Goal: Communication & Community: Ask a question

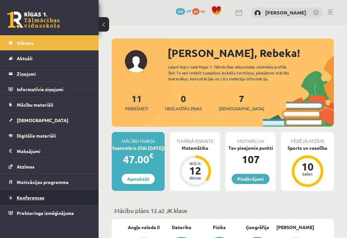
click at [30, 201] on link "Konferences" at bounding box center [50, 197] width 82 height 15
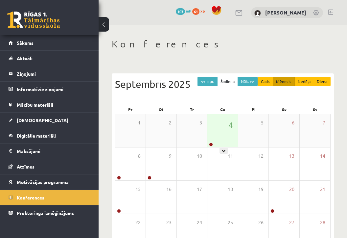
click at [218, 133] on div "4" at bounding box center [223, 130] width 30 height 33
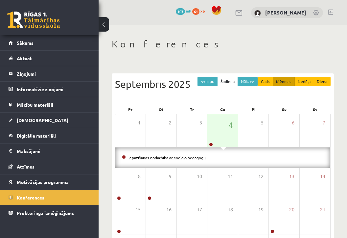
click at [178, 158] on link "Iepazīšanās nodarbība ar sociālo pedagogu" at bounding box center [167, 157] width 77 height 5
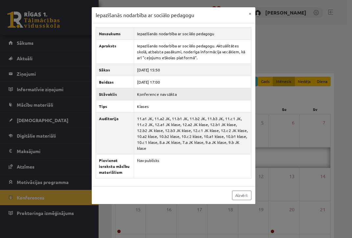
click at [164, 96] on td "Konference nav sākta" at bounding box center [192, 94] width 117 height 12
click at [161, 114] on td "11.a1 JK, 11.a2 JK, 11.b1 JK, 11.b2 JK, 11.b3 JK, 11.c1 JK, 11.c2 JK, 12.a1 JK …" at bounding box center [192, 133] width 117 height 42
click at [161, 140] on td "11.a1 JK, 11.a2 JK, 11.b1 JK, 11.b2 JK, 11.b3 JK, 11.c1 JK, 11.c2 JK, 12.a1 JK …" at bounding box center [192, 133] width 117 height 42
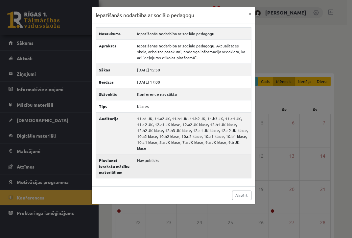
click at [158, 165] on td "Nav publisks" at bounding box center [192, 166] width 117 height 24
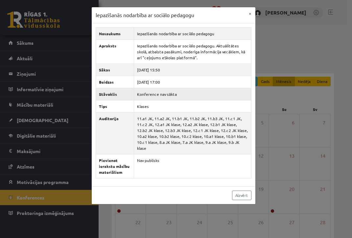
click at [162, 88] on td "Konference nav sākta" at bounding box center [192, 94] width 117 height 12
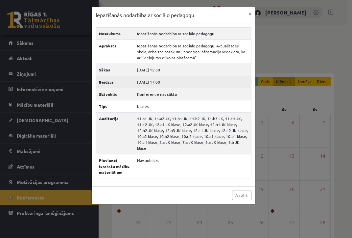
click at [162, 80] on td "2025-09-04 17:00" at bounding box center [192, 82] width 117 height 12
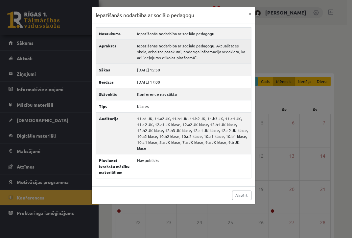
click at [161, 62] on td "Iepazīšanās nodarbība ar sociālo pedagogu. Aktuālitātes skolā, atbalsta pasākum…" at bounding box center [192, 51] width 117 height 24
click at [162, 48] on td "Iepazīšanās nodarbība ar sociālo pedagogu. Aktuālitātes skolā, atbalsta pasākum…" at bounding box center [192, 51] width 117 height 24
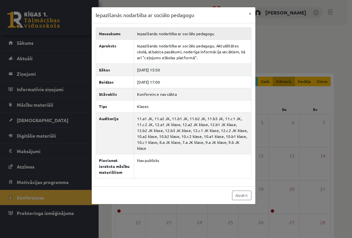
click at [162, 33] on td "Iepazīšanās nodarbība ar sociālo pedagogu" at bounding box center [192, 33] width 117 height 12
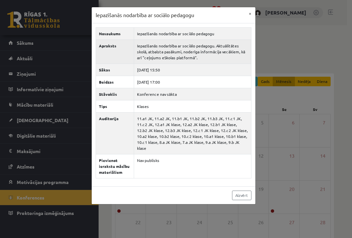
click at [163, 56] on td "Iepazīšanās nodarbība ar sociālo pedagogu. Aktuālitātes skolā, atbalsta pasākum…" at bounding box center [192, 51] width 117 height 24
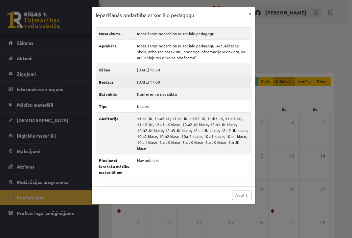
click at [163, 85] on td "2025-09-04 17:00" at bounding box center [192, 82] width 117 height 12
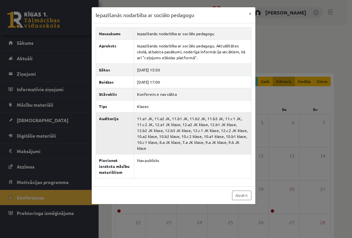
click at [163, 127] on td "11.a1 JK, 11.a2 JK, 11.b1 JK, 11.b2 JK, 11.b3 JK, 11.c1 JK, 11.c2 JK, 12.a1 JK …" at bounding box center [192, 133] width 117 height 42
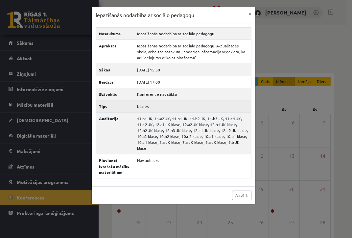
click at [162, 107] on td "Klases" at bounding box center [192, 106] width 117 height 12
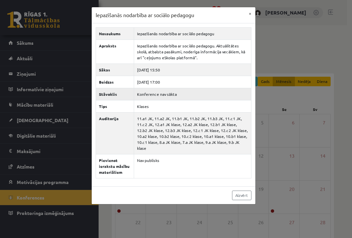
click at [162, 95] on td "Konference nav sākta" at bounding box center [192, 94] width 117 height 12
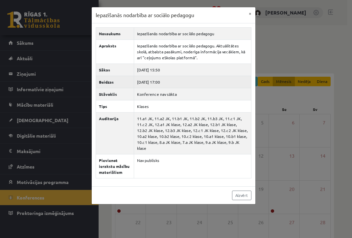
click at [161, 82] on td "2025-09-04 17:00" at bounding box center [192, 82] width 117 height 12
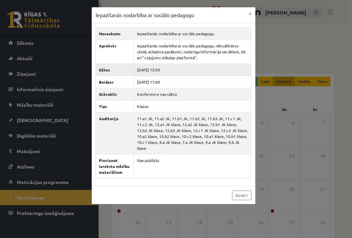
click at [160, 67] on td "2025-09-04 15:50" at bounding box center [192, 69] width 117 height 12
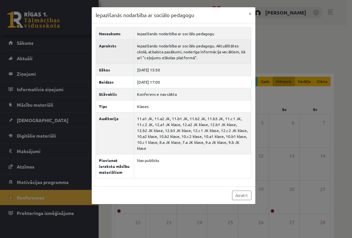
click at [153, 55] on td "Iepazīšanās nodarbība ar sociālo pedagogu. Aktuālitātes skolā, atbalsta pasākum…" at bounding box center [192, 51] width 117 height 24
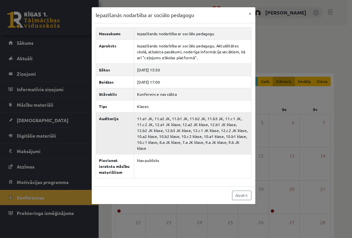
click at [140, 116] on td "11.a1 JK, 11.a2 JK, 11.b1 JK, 11.b2 JK, 11.b3 JK, 11.c1 JK, 11.c2 JK, 12.a1 JK …" at bounding box center [192, 133] width 117 height 42
click at [152, 98] on td "Konference nav sākta" at bounding box center [192, 94] width 117 height 12
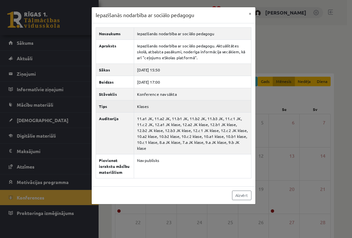
click at [148, 102] on td "Klases" at bounding box center [192, 106] width 117 height 12
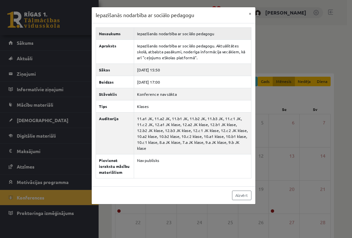
click at [199, 37] on td "Iepazīšanās nodarbība ar sociālo pedagogu" at bounding box center [192, 33] width 117 height 12
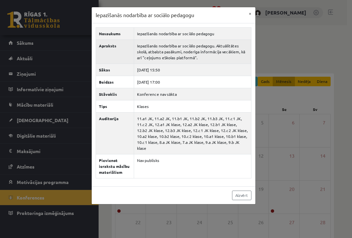
click at [188, 51] on td "Iepazīšanās nodarbība ar sociālo pedagogu. Aktuālitātes skolā, atbalsta pasākum…" at bounding box center [192, 51] width 117 height 24
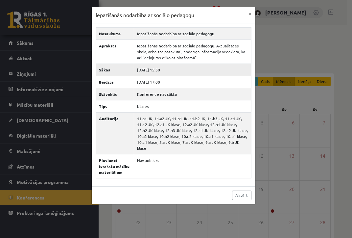
click at [155, 72] on td "2025-09-04 15:50" at bounding box center [192, 69] width 117 height 12
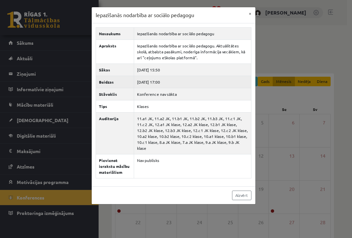
click at [155, 82] on td "2025-09-04 17:00" at bounding box center [192, 82] width 117 height 12
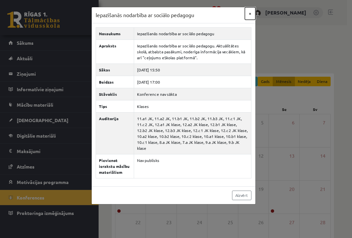
click at [249, 16] on button "×" at bounding box center [250, 13] width 11 height 12
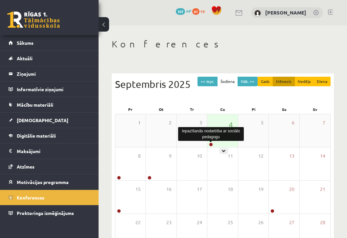
click at [211, 145] on link at bounding box center [211, 144] width 4 height 4
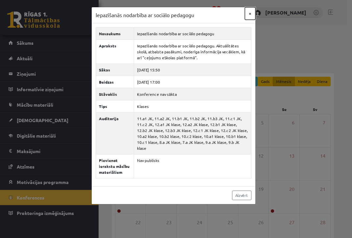
click at [248, 18] on button "×" at bounding box center [250, 13] width 11 height 12
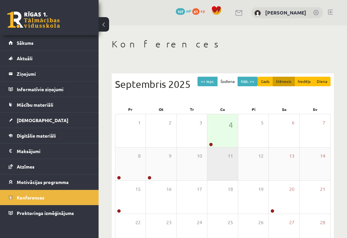
click at [224, 152] on div "11" at bounding box center [223, 163] width 30 height 33
click at [222, 149] on div "11" at bounding box center [223, 163] width 30 height 33
click at [223, 142] on div "4" at bounding box center [223, 130] width 30 height 33
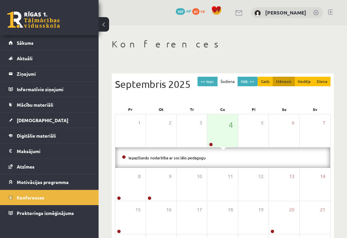
click at [223, 161] on li "Iepazīšanās nodarbība ar sociālo pedagogu" at bounding box center [223, 157] width 202 height 7
click at [189, 161] on li "Iepazīšanās nodarbība ar sociālo pedagogu" at bounding box center [223, 157] width 202 height 7
click at [189, 159] on li "Iepazīšanās nodarbība ar sociālo pedagogu" at bounding box center [223, 157] width 202 height 7
click at [189, 158] on link "Iepazīšanās nodarbība ar sociālo pedagogu" at bounding box center [167, 157] width 77 height 5
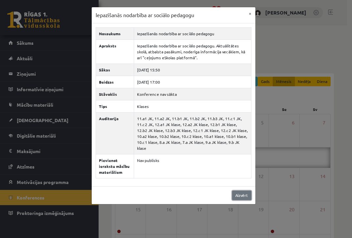
click at [246, 190] on link "Aizvērt" at bounding box center [241, 195] width 19 height 10
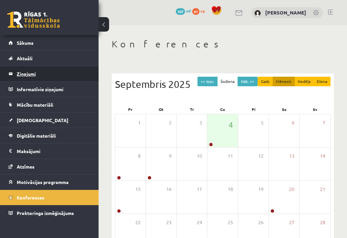
click at [28, 71] on legend "Ziņojumi 0" at bounding box center [54, 73] width 74 height 15
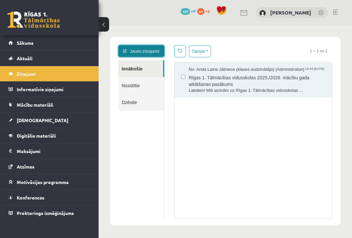
click at [143, 54] on link "Jauns ziņojums" at bounding box center [141, 51] width 46 height 12
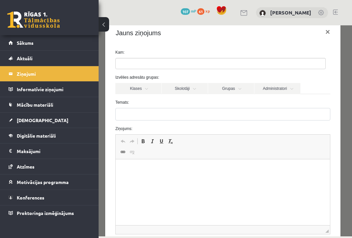
scroll to position [13, 0]
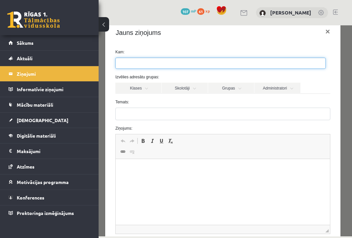
click at [148, 65] on ul at bounding box center [221, 63] width 210 height 11
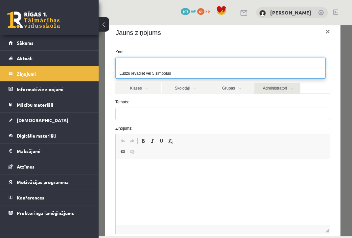
click at [272, 88] on link "Administratori" at bounding box center [278, 88] width 46 height 11
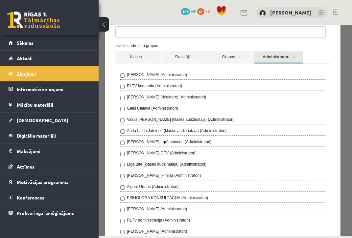
scroll to position [0, 0]
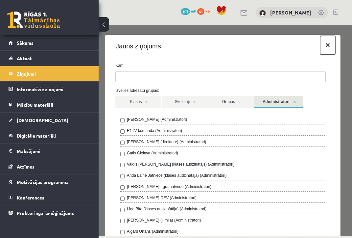
click at [323, 44] on button "×" at bounding box center [327, 45] width 15 height 18
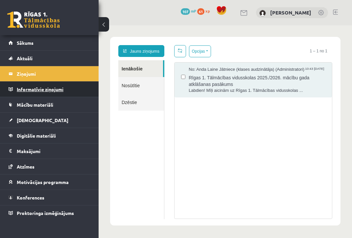
click at [37, 92] on legend "Informatīvie ziņojumi 0" at bounding box center [54, 89] width 74 height 15
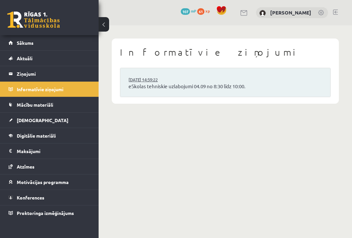
click at [170, 80] on link "03.09.2025 14:59:22" at bounding box center [153, 79] width 49 height 7
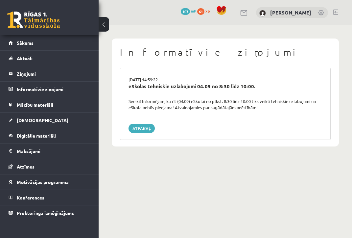
click at [200, 12] on span "61" at bounding box center [200, 11] width 7 height 7
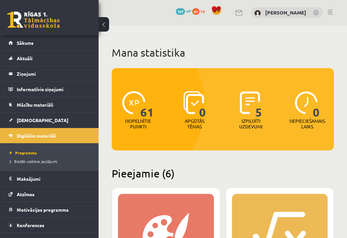
click at [176, 12] on span "107" at bounding box center [180, 11] width 9 height 7
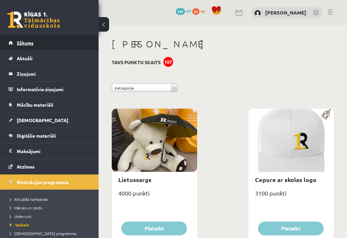
click at [63, 40] on link "Sākums" at bounding box center [50, 42] width 82 height 15
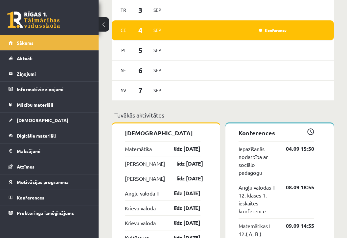
scroll to position [499, 0]
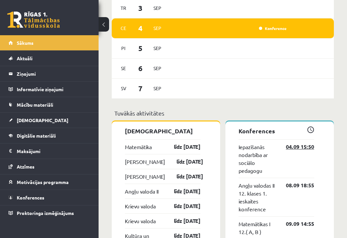
click at [290, 151] on link "04.09 15:50" at bounding box center [295, 147] width 38 height 8
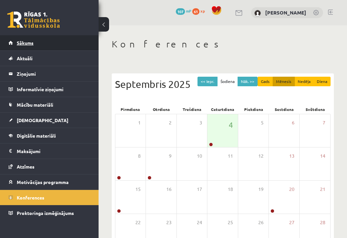
click at [35, 47] on link "Sākums" at bounding box center [50, 42] width 82 height 15
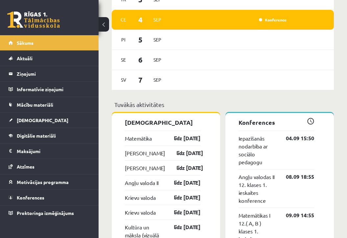
scroll to position [508, 0]
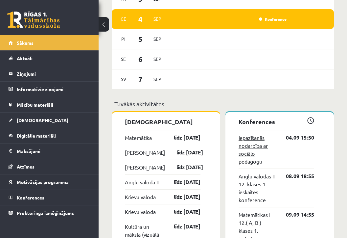
click at [244, 148] on link "Iepazīšanās nodarbība ar sociālo pedagogu" at bounding box center [257, 150] width 37 height 32
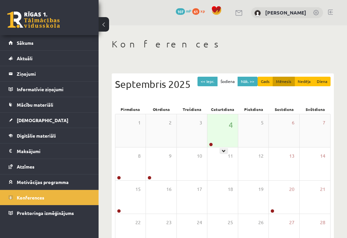
click at [213, 135] on div "4" at bounding box center [223, 130] width 30 height 33
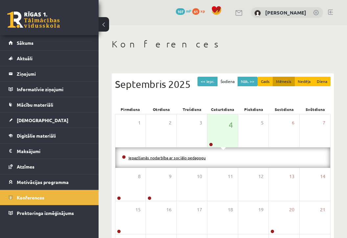
click at [182, 156] on link "Iepazīšanās nodarbība ar sociālo pedagogu" at bounding box center [167, 157] width 77 height 5
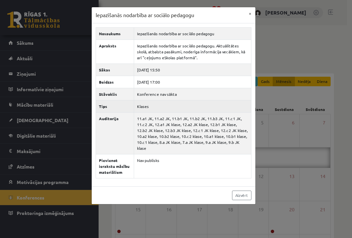
click at [146, 108] on td "Klases" at bounding box center [192, 106] width 117 height 12
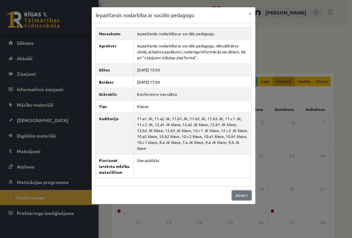
click at [244, 191] on link "Aizvērt" at bounding box center [241, 195] width 19 height 10
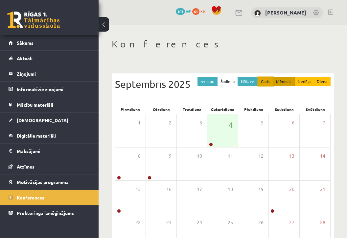
click at [271, 84] on button "Gads" at bounding box center [265, 82] width 15 height 10
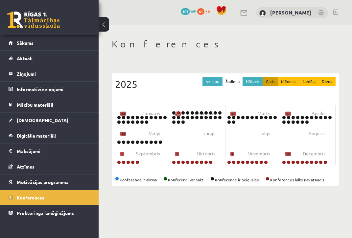
click at [164, 177] on span at bounding box center [165, 179] width 4 height 4
click at [173, 179] on div "Konference ir aktīva Konferenci var sākt Konference ir beigusies Konferences la…" at bounding box center [225, 180] width 221 height 6
click at [228, 180] on div "Konference ir aktīva Konferenci var sākt Konference ir beigusies Konferences la…" at bounding box center [225, 180] width 221 height 6
click at [133, 181] on div "Konference ir aktīva Konferenci var sākt Konference ir beigusies Konferences la…" at bounding box center [225, 180] width 221 height 6
click at [271, 83] on button "Gads" at bounding box center [270, 82] width 15 height 10
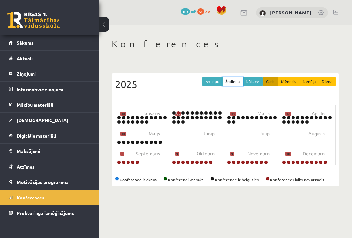
click at [236, 80] on button "Šodiena" at bounding box center [232, 82] width 21 height 10
click at [287, 81] on button "Mēnesis" at bounding box center [289, 82] width 22 height 10
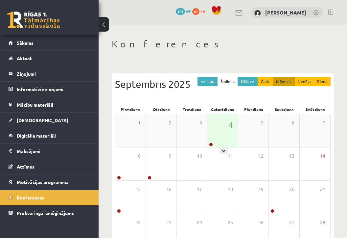
click at [213, 117] on div "4" at bounding box center [223, 130] width 30 height 33
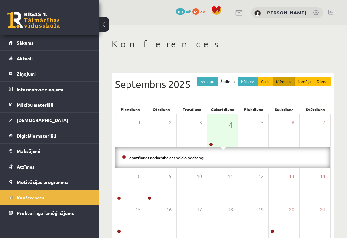
click at [166, 156] on link "Iepazīšanās nodarbība ar sociālo pedagogu" at bounding box center [167, 157] width 77 height 5
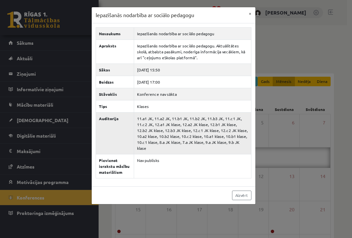
click at [164, 129] on td "11.a1 JK, 11.a2 JK, 11.b1 JK, 11.b2 JK, 11.b3 JK, 11.c1 JK, 11.c2 JK, 12.a1 JK …" at bounding box center [192, 133] width 117 height 42
click at [184, 37] on td "Iepazīšanās nodarbība ar sociālo pedagogu" at bounding box center [192, 33] width 117 height 12
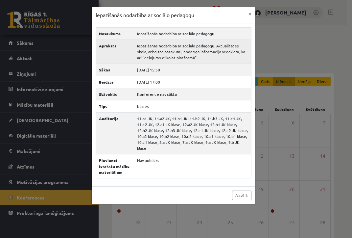
click at [184, 46] on td "Iepazīšanās nodarbība ar sociālo pedagogu. Aktuālitātes skolā, atbalsta pasākum…" at bounding box center [192, 51] width 117 height 24
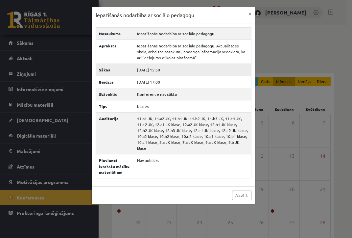
click at [156, 67] on td "2025-09-04 15:50" at bounding box center [192, 69] width 117 height 12
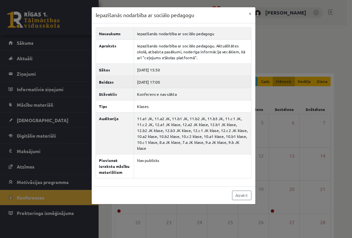
click at [156, 81] on td "2025-09-04 17:00" at bounding box center [192, 82] width 117 height 12
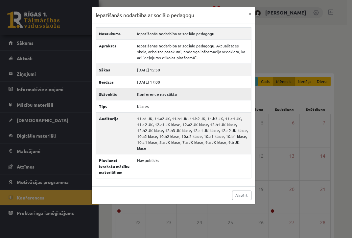
click at [156, 91] on td "Konference nav sākta" at bounding box center [192, 94] width 117 height 12
click at [156, 115] on td "11.a1 JK, 11.a2 JK, 11.b1 JK, 11.b2 JK, 11.b3 JK, 11.c1 JK, 11.c2 JK, 12.a1 JK …" at bounding box center [192, 133] width 117 height 42
click at [148, 122] on td "11.a1 JK, 11.a2 JK, 11.b1 JK, 11.b2 JK, 11.b3 JK, 11.c1 JK, 11.c2 JK, 12.a1 JK …" at bounding box center [192, 133] width 117 height 42
click at [212, 124] on td "11.a1 JK, 11.a2 JK, 11.b1 JK, 11.b2 JK, 11.b3 JK, 11.c1 JK, 11.c2 JK, 12.a1 JK …" at bounding box center [192, 133] width 117 height 42
click at [172, 140] on td "11.a1 JK, 11.a2 JK, 11.b1 JK, 11.b2 JK, 11.b3 JK, 11.c1 JK, 11.c2 JK, 12.a1 JK …" at bounding box center [192, 133] width 117 height 42
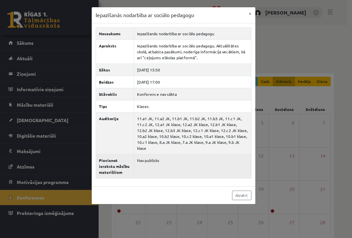
click at [147, 154] on td "Nav publisks" at bounding box center [192, 166] width 117 height 24
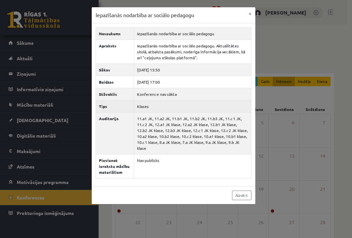
click at [143, 105] on td "Klases" at bounding box center [192, 106] width 117 height 12
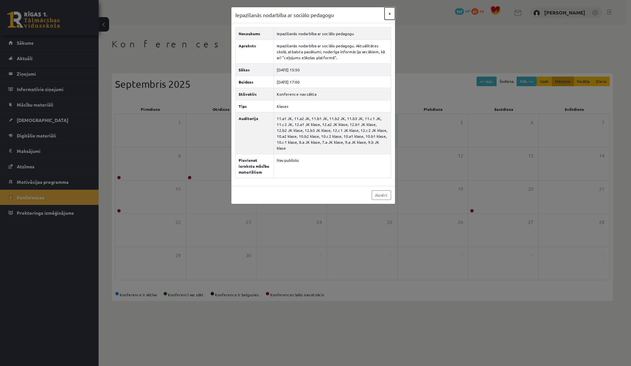
click at [347, 14] on button "×" at bounding box center [390, 13] width 11 height 12
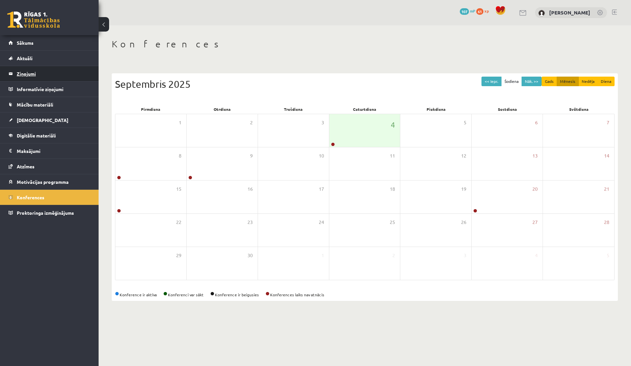
click at [39, 77] on legend "Ziņojumi 0" at bounding box center [54, 73] width 74 height 15
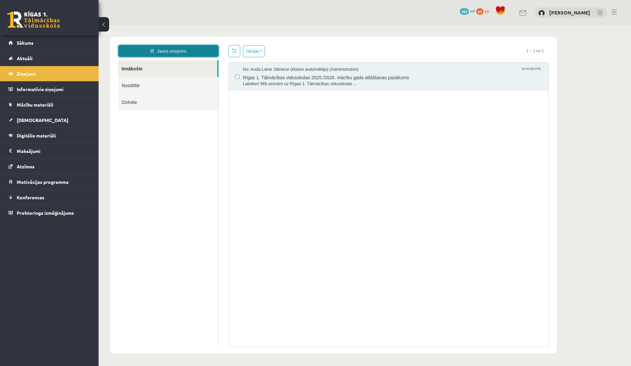
click at [145, 54] on link "Jauns ziņojums" at bounding box center [168, 51] width 100 height 12
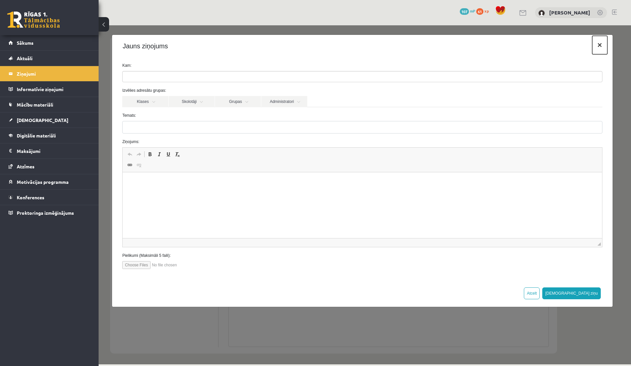
click at [347, 41] on button "×" at bounding box center [600, 45] width 15 height 18
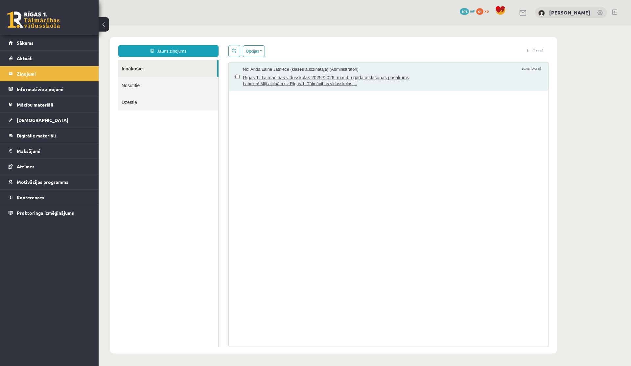
click at [347, 79] on span "Rīgas 1. Tālmācības vidusskolas 2025./2026. mācību gada atklāšanas pasākums" at bounding box center [392, 77] width 299 height 8
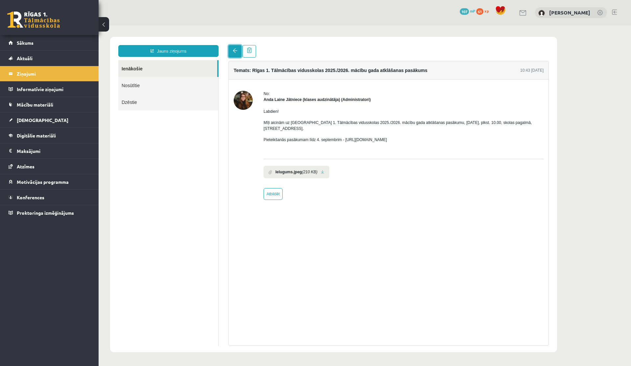
click at [235, 55] on link at bounding box center [235, 51] width 13 height 12
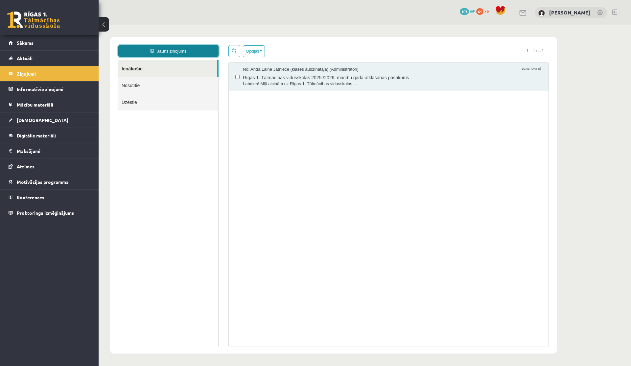
click at [197, 54] on link "Jauns ziņojums" at bounding box center [168, 51] width 100 height 12
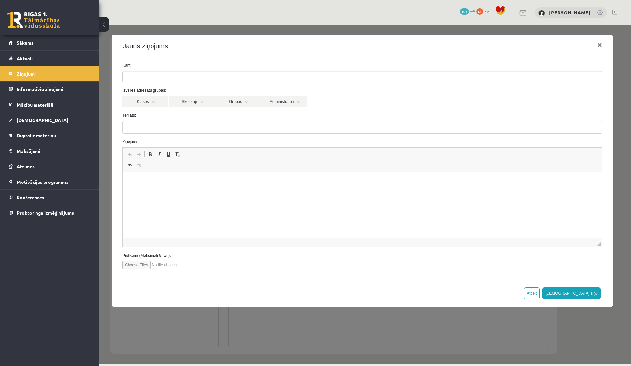
click at [184, 95] on div "Izvēlies adresātu grupas: Klases Skolotāji Grupas Administratori 12.a2 JK klase…" at bounding box center [362, 97] width 490 height 20
click at [186, 99] on link "Skolotāji" at bounding box center [192, 101] width 46 height 11
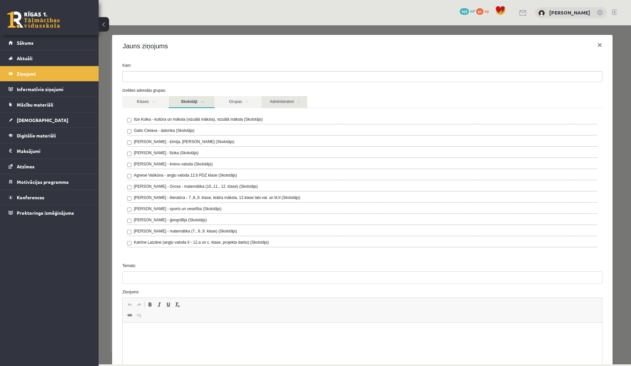
click at [281, 102] on link "Administratori" at bounding box center [284, 102] width 46 height 12
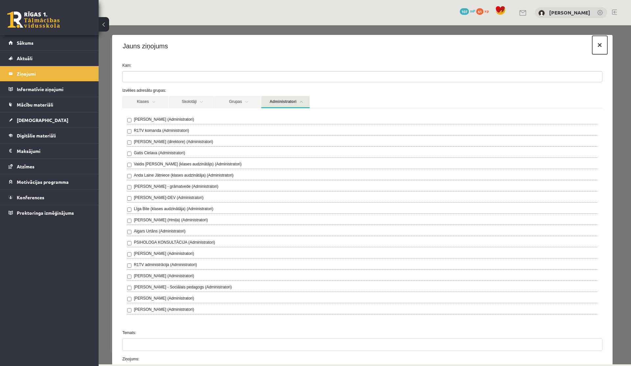
click at [347, 45] on button "×" at bounding box center [600, 45] width 15 height 18
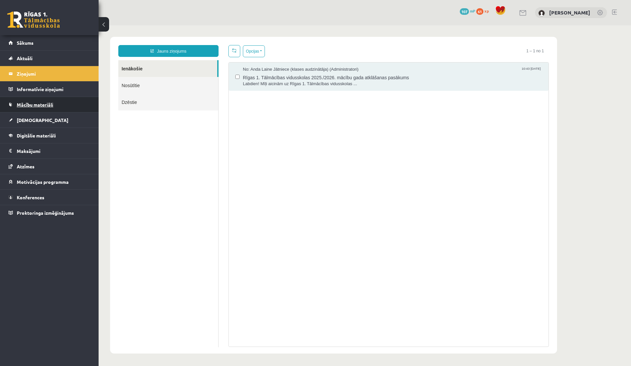
click at [34, 109] on link "Mācību materiāli" at bounding box center [50, 104] width 82 height 15
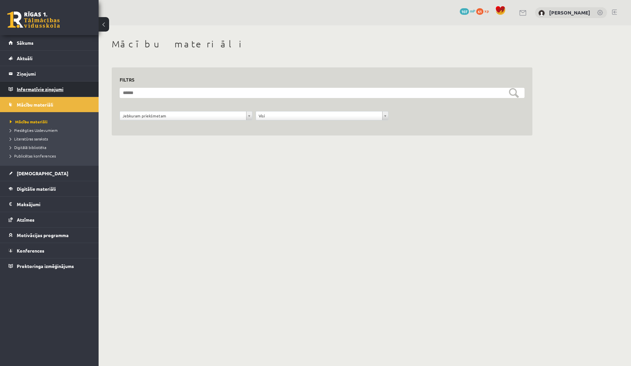
click at [32, 95] on legend "Informatīvie ziņojumi 0" at bounding box center [54, 89] width 74 height 15
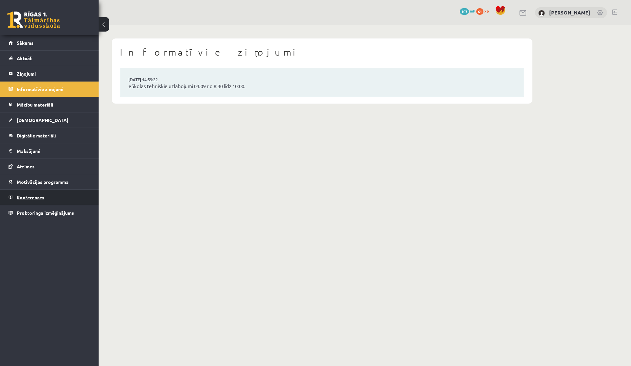
click at [29, 196] on span "Konferences" at bounding box center [31, 197] width 28 height 6
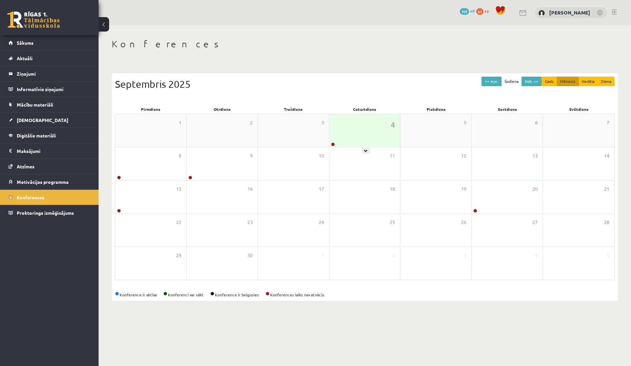
click at [341, 126] on div "4" at bounding box center [365, 130] width 71 height 33
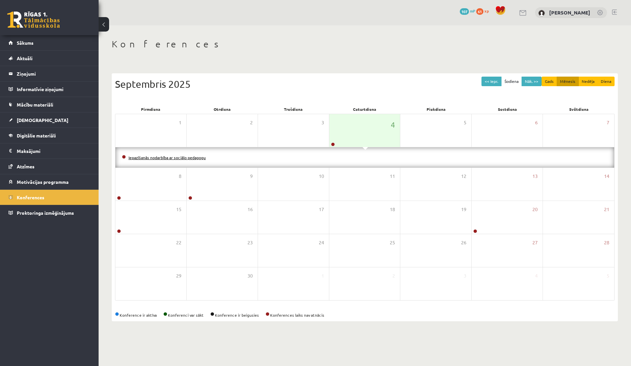
click at [184, 158] on link "Iepazīšanās nodarbība ar sociālo pedagogu" at bounding box center [167, 157] width 77 height 5
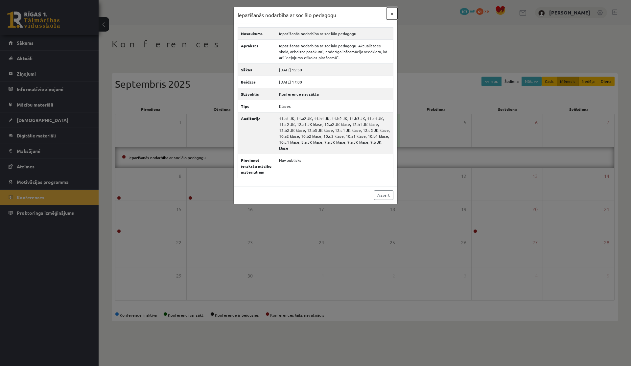
click at [347, 13] on button "×" at bounding box center [392, 13] width 11 height 12
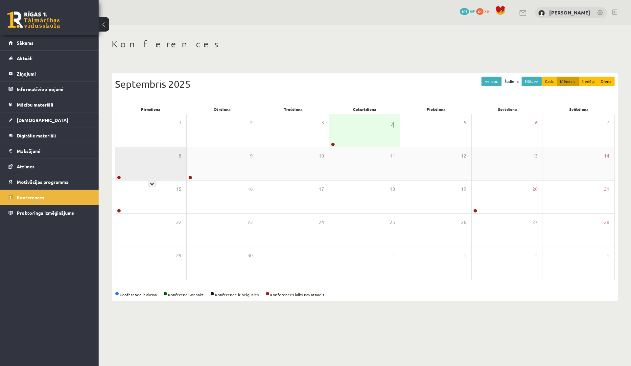
click at [153, 178] on div "8" at bounding box center [150, 163] width 71 height 33
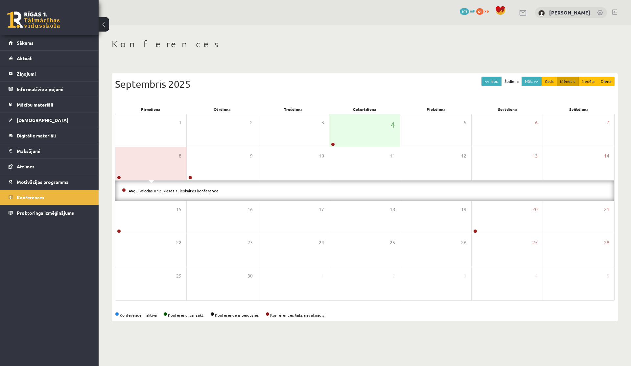
click at [155, 194] on li "Angļu valodas II 12. klases 1. ieskaites konference" at bounding box center [365, 190] width 486 height 7
click at [154, 190] on link "Angļu valodas II 12. klases 1. ieskaites konference" at bounding box center [174, 190] width 90 height 5
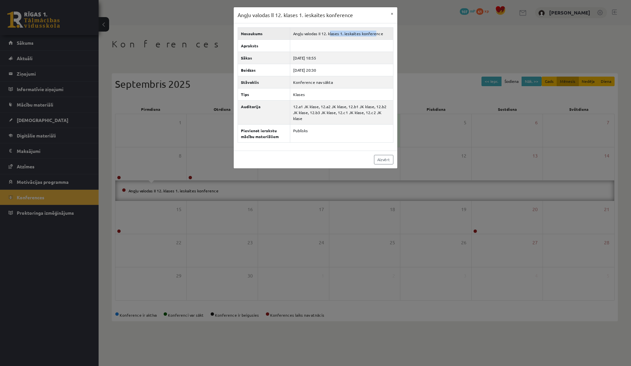
drag, startPoint x: 330, startPoint y: 34, endPoint x: 373, endPoint y: 35, distance: 43.7
click at [347, 35] on td "Angļu valodas II 12. klases 1. ieskaites konference" at bounding box center [341, 33] width 103 height 12
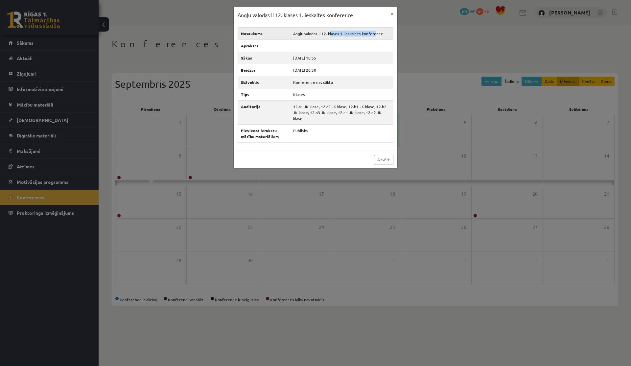
click at [347, 35] on td "Angļu valodas II 12. klases 1. ieskaites konference" at bounding box center [341, 33] width 103 height 12
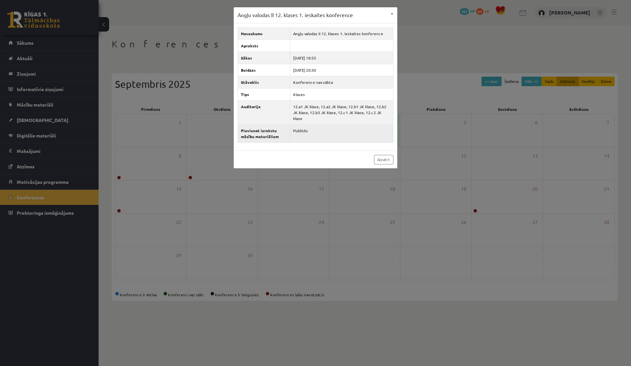
click at [303, 124] on td "Publisks" at bounding box center [341, 133] width 103 height 18
click at [347, 10] on button "×" at bounding box center [392, 13] width 11 height 12
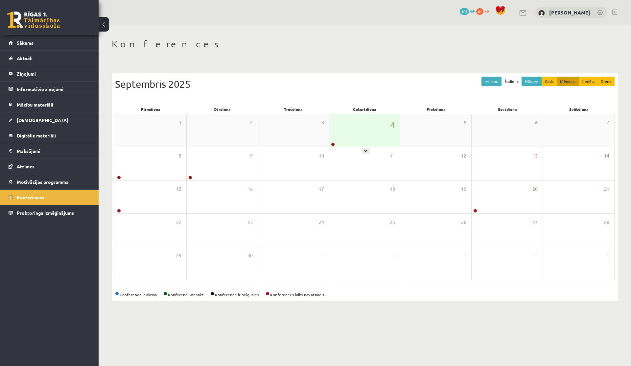
click at [344, 121] on div "4" at bounding box center [365, 130] width 71 height 33
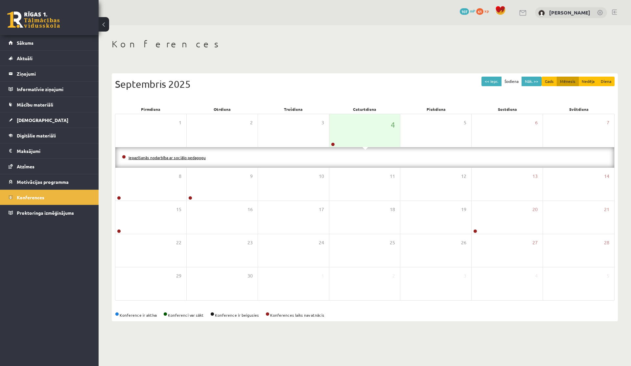
click at [149, 158] on link "Iepazīšanās nodarbība ar sociālo pedagogu" at bounding box center [167, 157] width 77 height 5
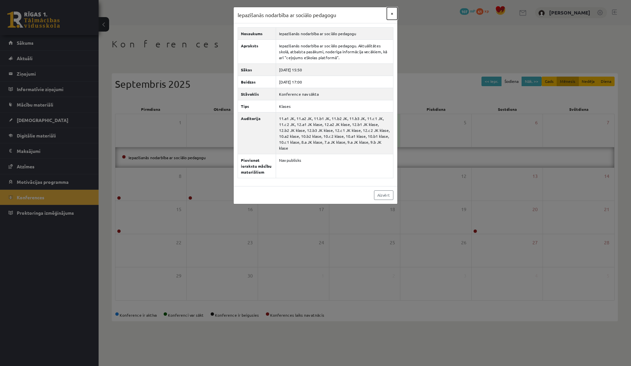
click at [347, 12] on button "×" at bounding box center [392, 13] width 11 height 12
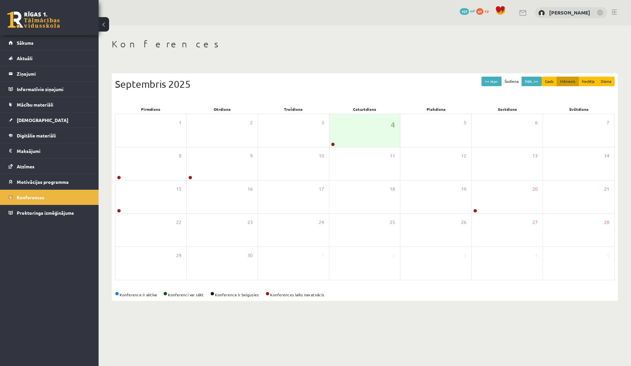
click at [344, 114] on div "1 2 3 4 5 6 7 Iepazīšanās nodarbība ar sociālo pedagogu 8 9 10 11 12 13 14 15 1…" at bounding box center [365, 197] width 500 height 166
click at [345, 123] on div "4" at bounding box center [365, 130] width 71 height 33
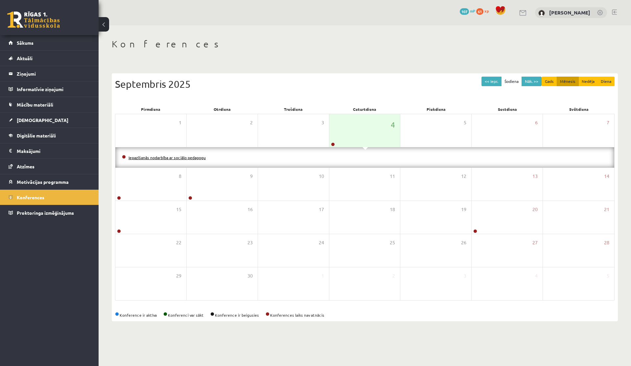
click at [193, 158] on link "Iepazīšanās nodarbība ar sociālo pedagogu" at bounding box center [167, 157] width 77 height 5
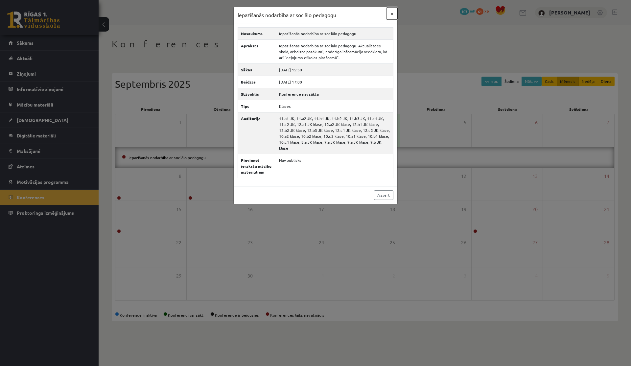
click at [347, 12] on button "×" at bounding box center [392, 13] width 11 height 12
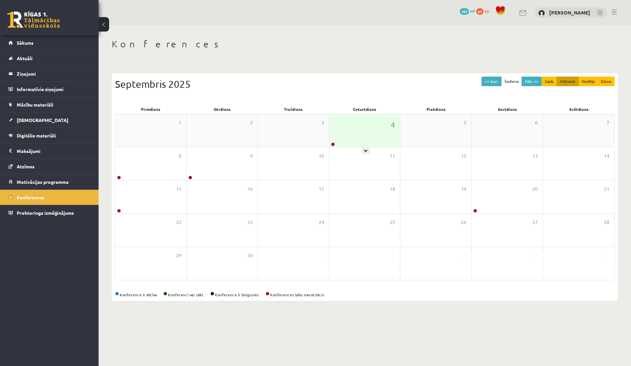
click at [345, 135] on div "4" at bounding box center [365, 130] width 71 height 33
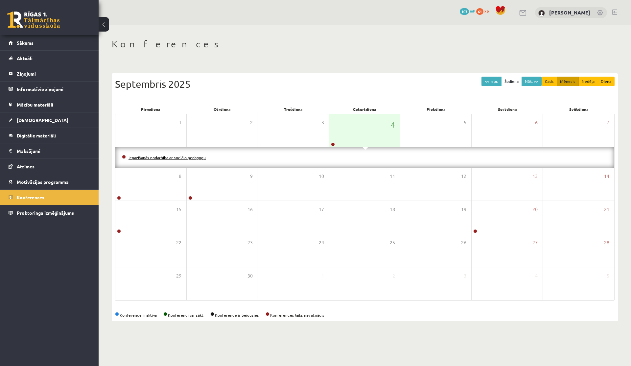
click at [203, 156] on link "Iepazīšanās nodarbība ar sociālo pedagogu" at bounding box center [167, 157] width 77 height 5
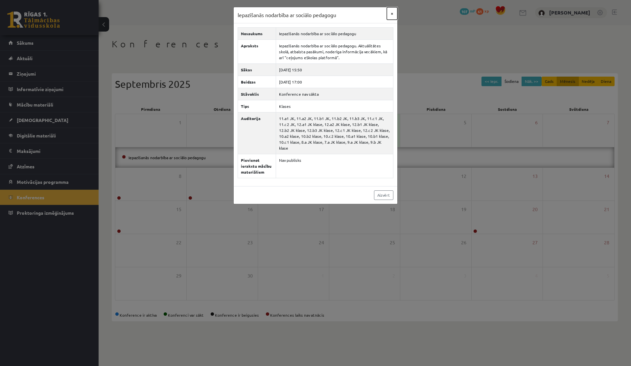
click at [347, 17] on button "×" at bounding box center [392, 13] width 11 height 12
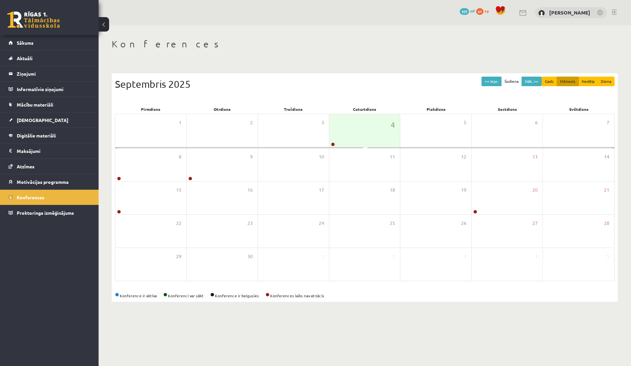
click at [347, 17] on body "0 Dāvanas 107 mP 61 xp Rebeka Trofimova Sākums Aktuāli Kā mācīties eSKOLĀ Konta…" at bounding box center [315, 183] width 631 height 366
click at [347, 129] on div "4" at bounding box center [365, 130] width 71 height 33
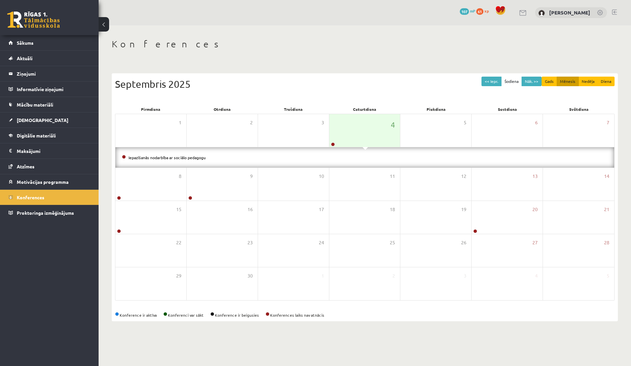
click at [187, 159] on li "Iepazīšanās nodarbība ar sociālo pedagogu" at bounding box center [365, 157] width 486 height 7
click at [187, 159] on link "Iepazīšanās nodarbība ar sociālo pedagogu" at bounding box center [167, 157] width 77 height 5
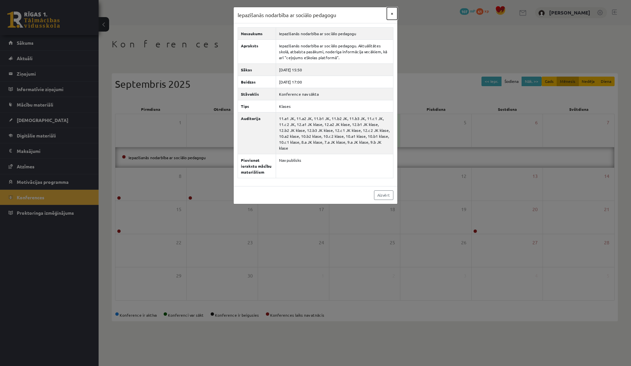
click at [347, 10] on button "×" at bounding box center [392, 13] width 11 height 12
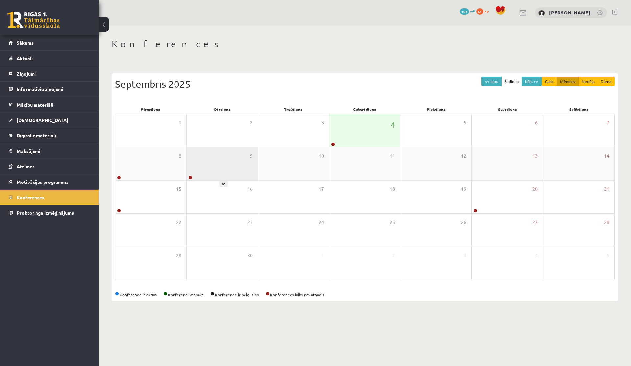
click at [213, 174] on div "9" at bounding box center [222, 163] width 71 height 33
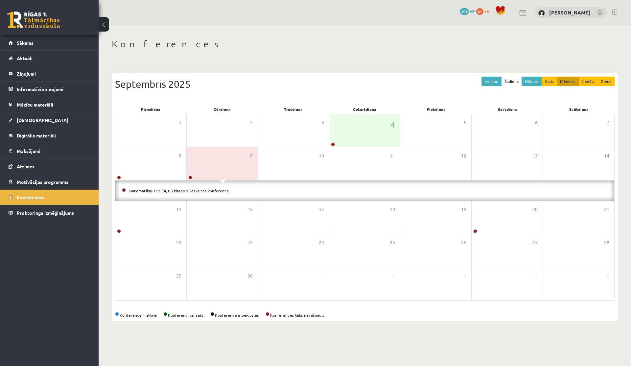
click at [201, 192] on link "Matemātikas I 12.( A, B ) klases 1. ieskaites konference" at bounding box center [179, 190] width 101 height 5
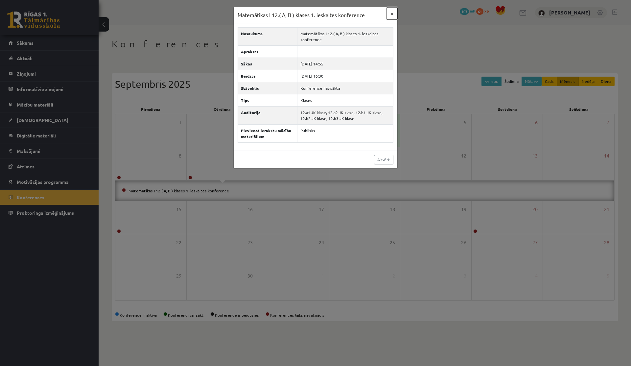
click at [347, 14] on button "×" at bounding box center [392, 13] width 11 height 12
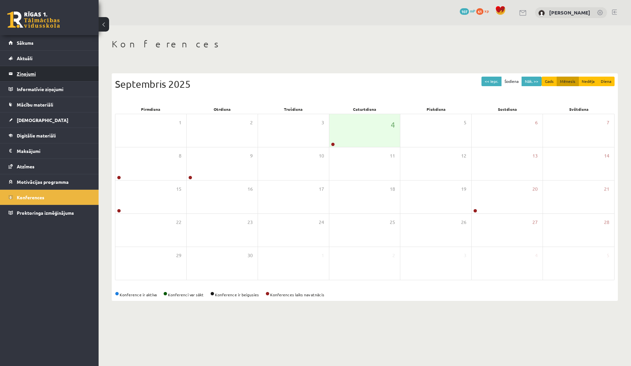
click at [24, 73] on legend "Ziņojumi 0" at bounding box center [54, 73] width 74 height 15
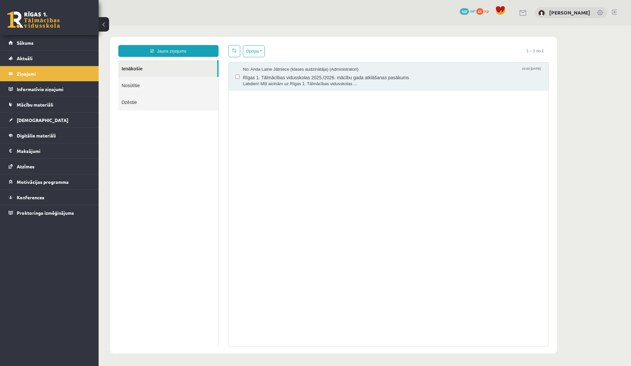
click at [136, 87] on link "Nosūtītie" at bounding box center [168, 85] width 100 height 17
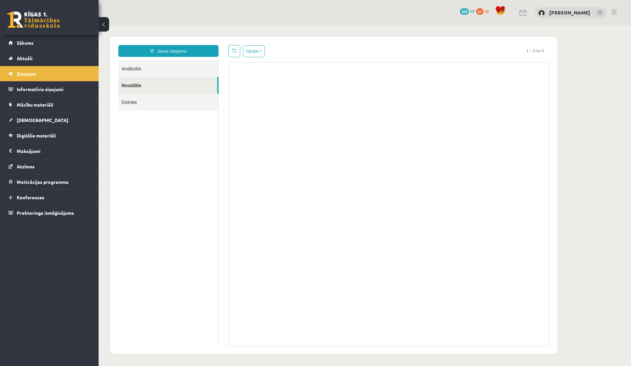
click at [139, 72] on link "Ienākošie" at bounding box center [168, 68] width 100 height 17
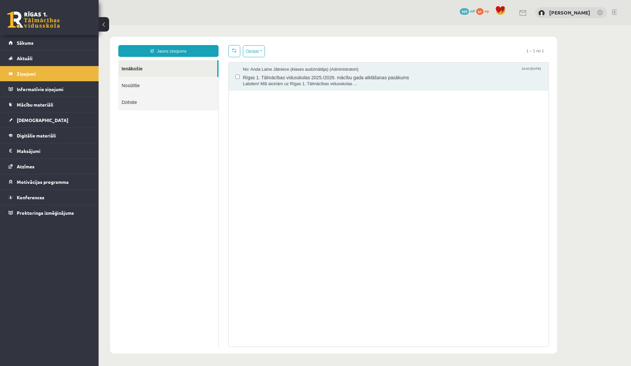
click at [152, 68] on link "Ienākošie" at bounding box center [167, 68] width 99 height 17
click at [44, 95] on legend "Informatīvie ziņojumi 0" at bounding box center [54, 89] width 74 height 15
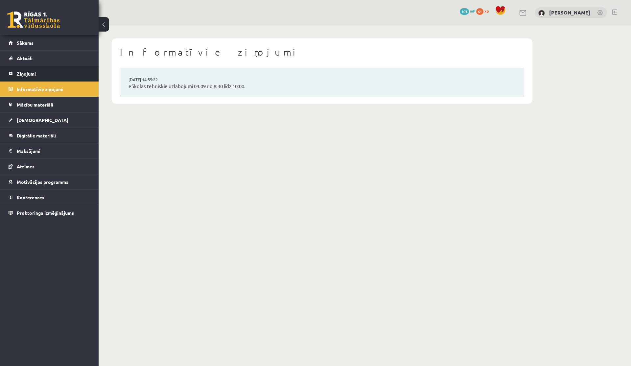
click at [41, 76] on legend "Ziņojumi 0" at bounding box center [54, 73] width 74 height 15
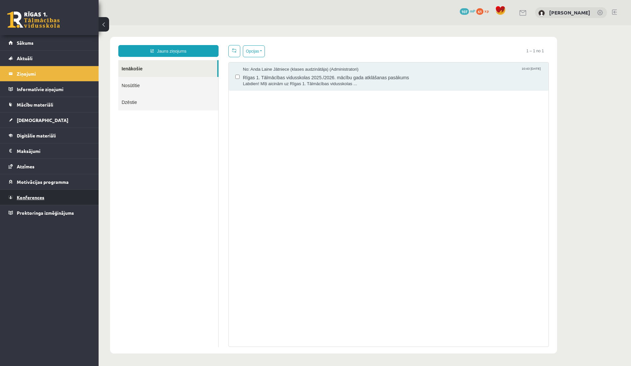
click at [28, 195] on span "Konferences" at bounding box center [31, 197] width 28 height 6
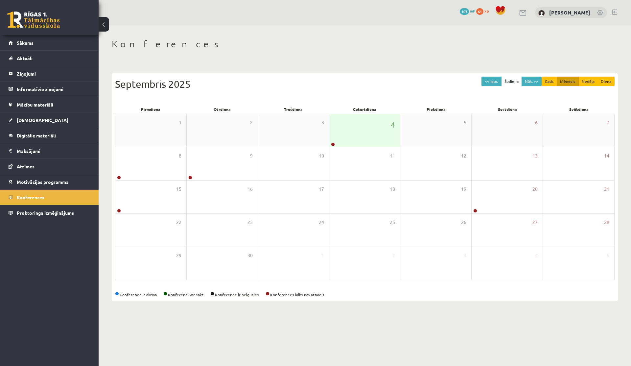
click at [338, 130] on div "4" at bounding box center [365, 130] width 71 height 33
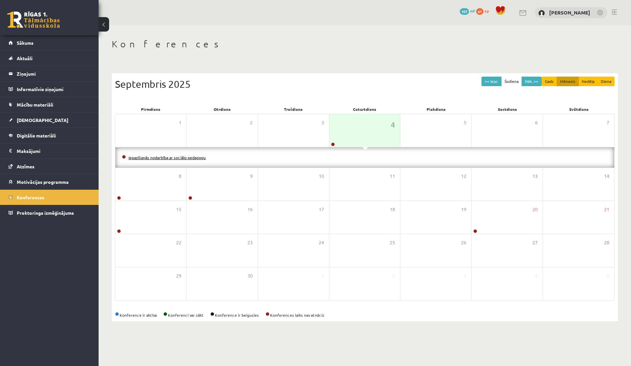
click at [191, 158] on link "Iepazīšanās nodarbība ar sociālo pedagogu" at bounding box center [167, 157] width 77 height 5
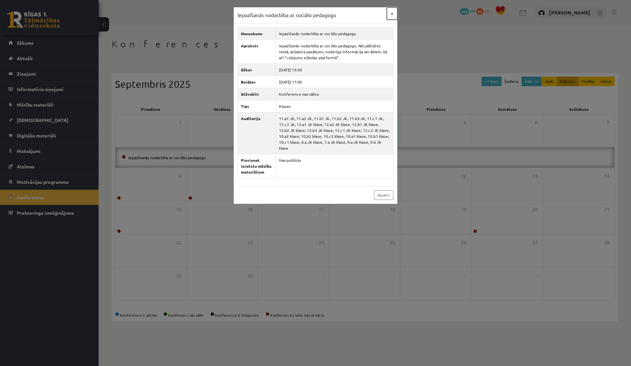
click at [347, 12] on button "×" at bounding box center [392, 13] width 11 height 12
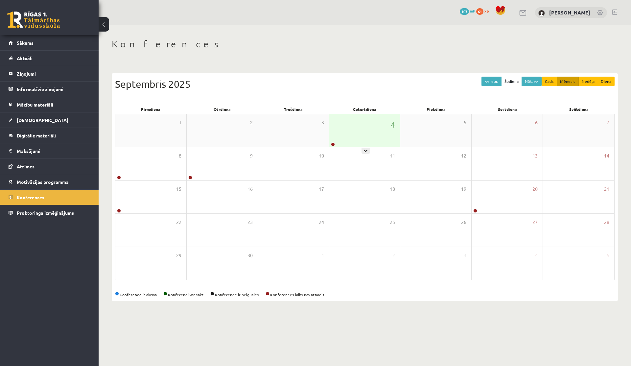
click at [347, 127] on div "4" at bounding box center [365, 130] width 71 height 33
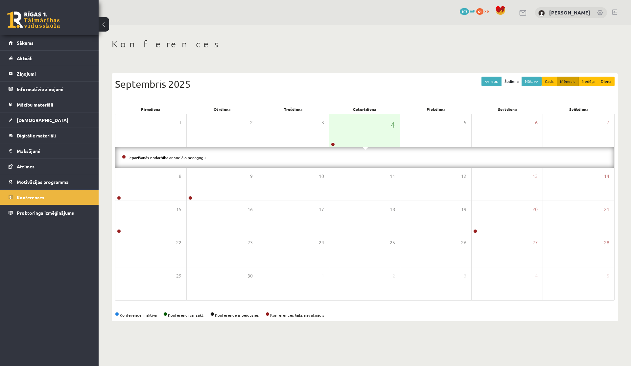
click at [200, 159] on li "Iepazīšanās nodarbība ar sociālo pedagogu" at bounding box center [365, 157] width 486 height 7
click at [200, 159] on link "Iepazīšanās nodarbība ar sociālo pedagogu" at bounding box center [167, 157] width 77 height 5
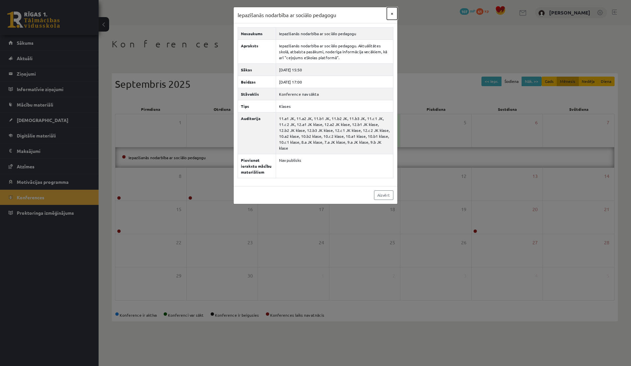
click at [347, 12] on button "×" at bounding box center [392, 13] width 11 height 12
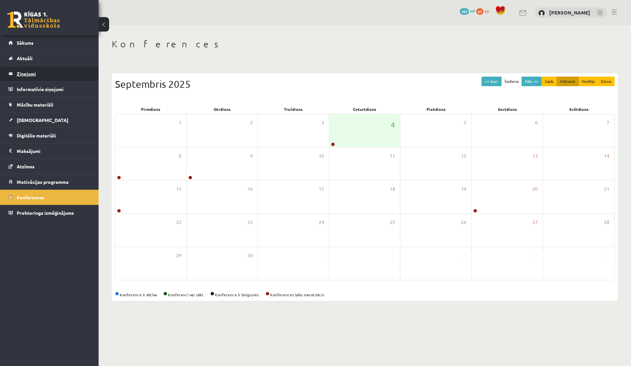
click at [16, 77] on link "Ziņojumi 0" at bounding box center [50, 73] width 82 height 15
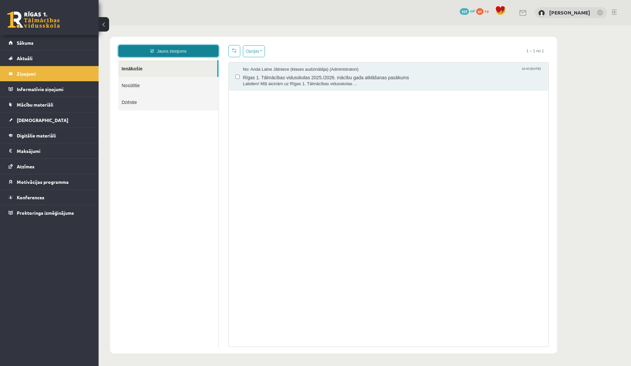
click at [175, 53] on link "Jauns ziņojums" at bounding box center [168, 51] width 100 height 12
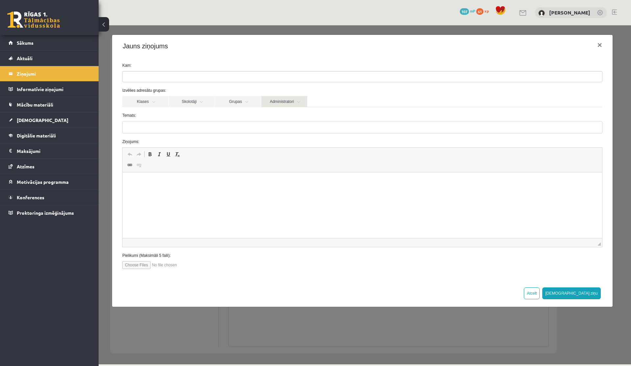
click at [269, 102] on link "Administratori" at bounding box center [284, 101] width 46 height 11
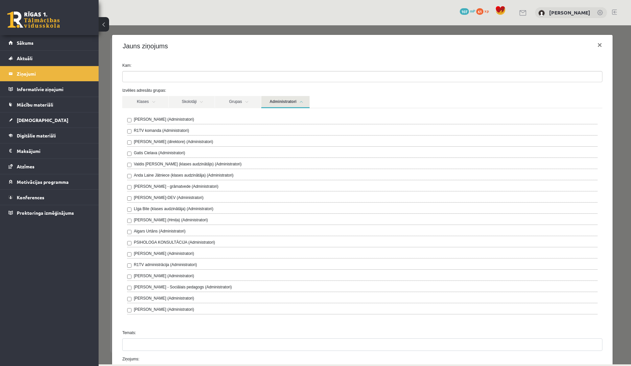
click at [159, 237] on label "[PERSON_NAME] - Sociālais pedagogs (Administratori)" at bounding box center [183, 287] width 98 height 6
click at [293, 102] on link "Administratori" at bounding box center [285, 102] width 48 height 12
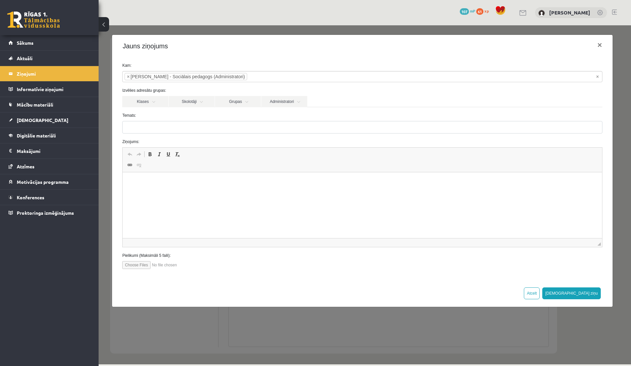
click at [257, 120] on div "Temats:" at bounding box center [362, 122] width 490 height 21
click at [347, 48] on button "×" at bounding box center [600, 45] width 15 height 18
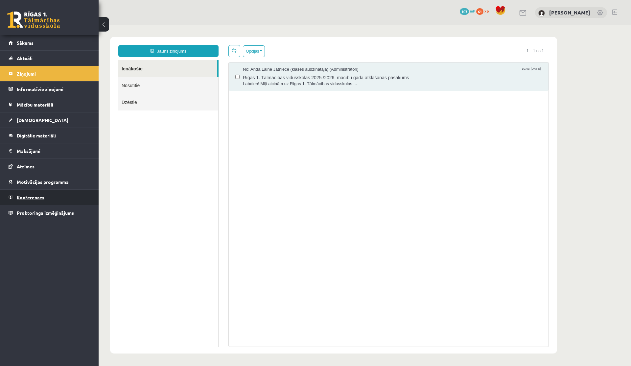
click at [23, 200] on link "Konferences" at bounding box center [50, 197] width 82 height 15
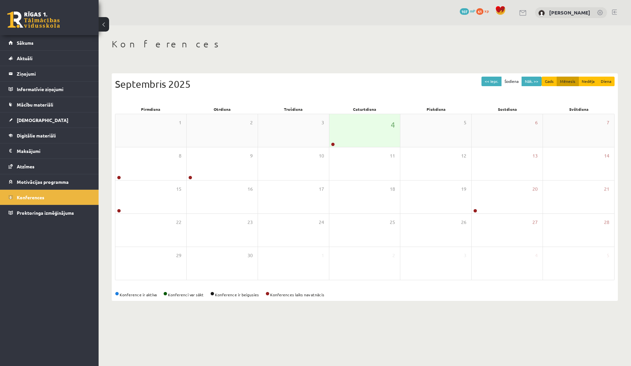
click at [347, 137] on div "4" at bounding box center [365, 130] width 71 height 33
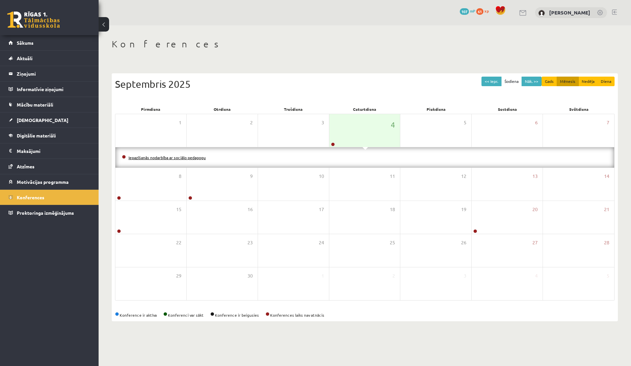
click at [171, 157] on link "Iepazīšanās nodarbība ar sociālo pedagogu" at bounding box center [167, 157] width 77 height 5
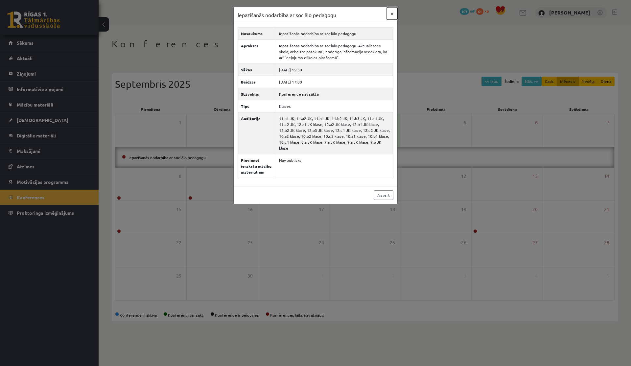
click at [347, 14] on button "×" at bounding box center [392, 13] width 11 height 12
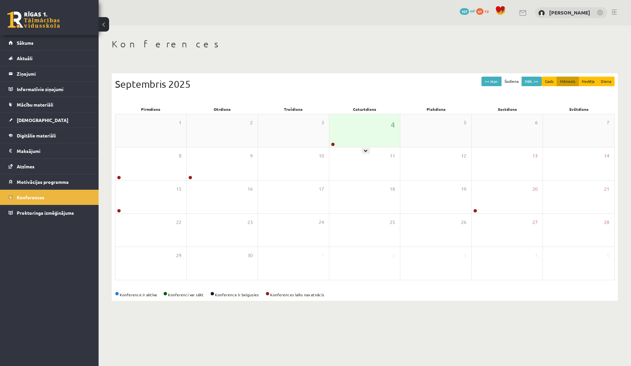
click at [347, 132] on div "4" at bounding box center [365, 130] width 71 height 33
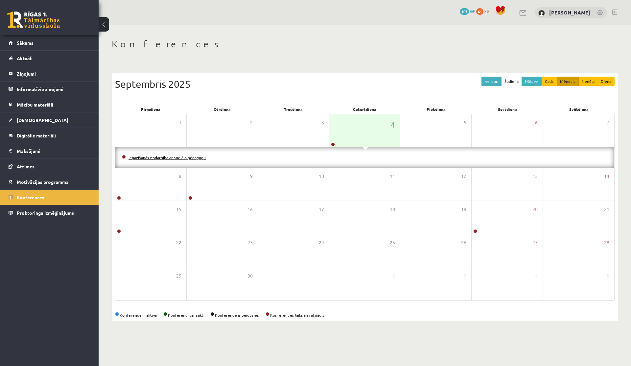
click at [196, 156] on link "Iepazīšanās nodarbība ar sociālo pedagogu" at bounding box center [167, 157] width 77 height 5
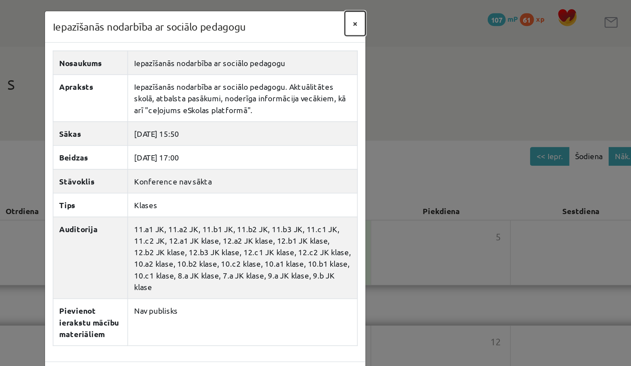
click at [347, 16] on button "×" at bounding box center [392, 13] width 11 height 12
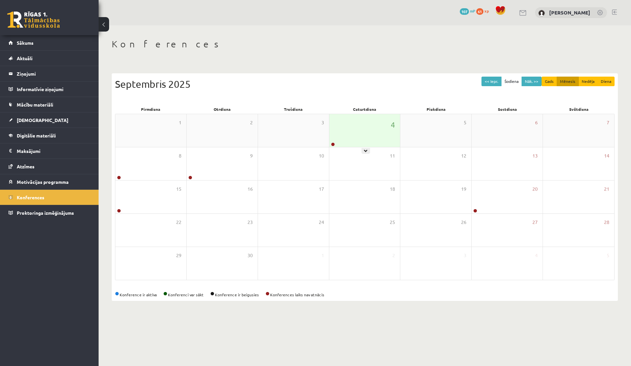
click at [330, 139] on div "4" at bounding box center [365, 130] width 71 height 33
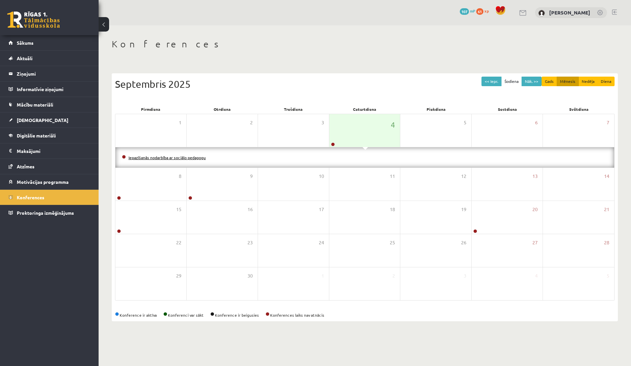
click at [176, 156] on link "Iepazīšanās nodarbība ar sociālo pedagogu" at bounding box center [167, 157] width 77 height 5
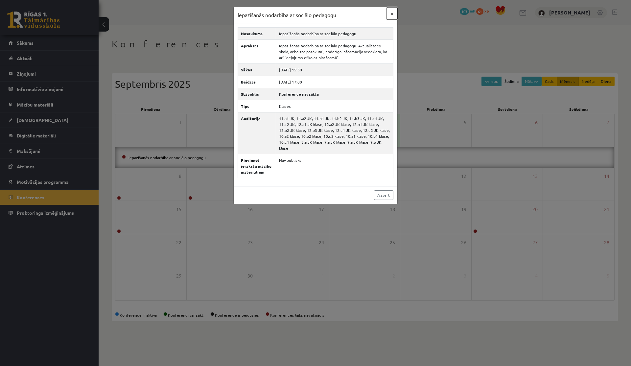
click at [347, 14] on button "×" at bounding box center [392, 13] width 11 height 12
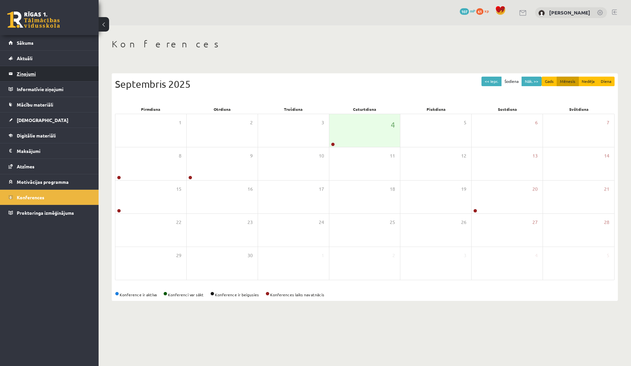
click at [26, 68] on legend "Ziņojumi 0" at bounding box center [54, 73] width 74 height 15
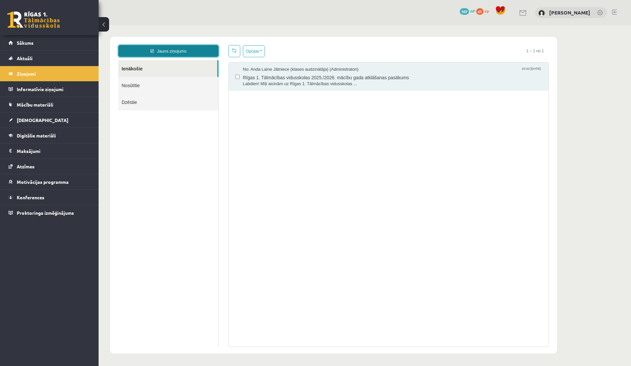
click at [151, 56] on link "Jauns ziņojums" at bounding box center [168, 51] width 100 height 12
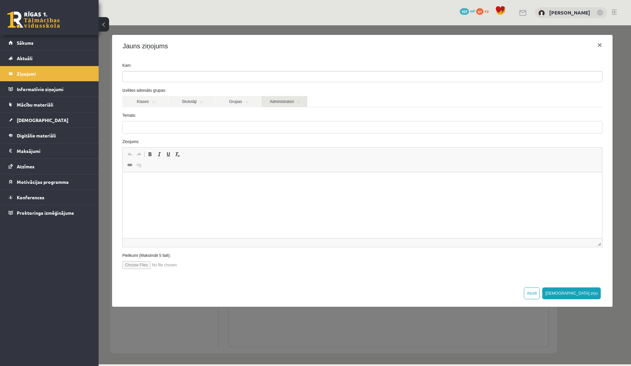
click at [276, 101] on link "Administratori" at bounding box center [284, 101] width 46 height 11
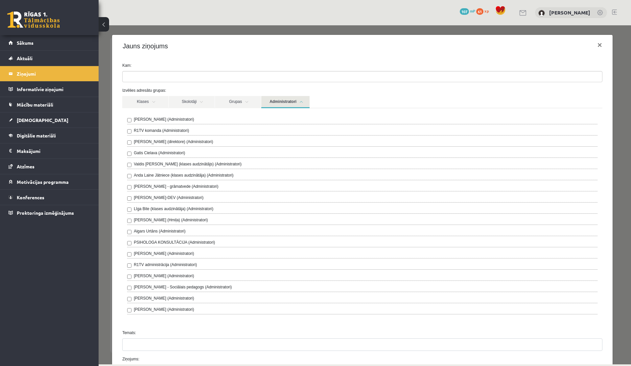
click at [146, 237] on label "[PERSON_NAME] - Sociālais pedagogs (Administratori)" at bounding box center [183, 287] width 98 height 6
click at [287, 106] on link "Administratori" at bounding box center [285, 102] width 48 height 12
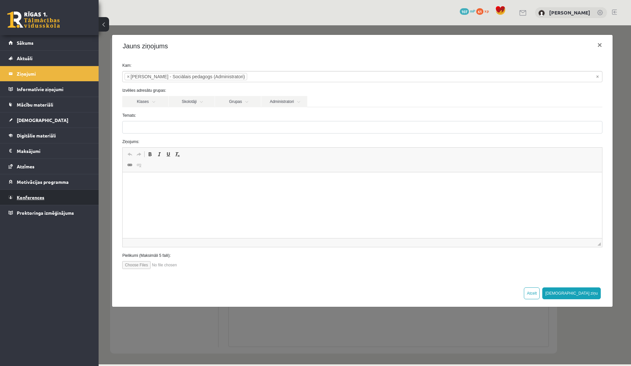
click at [31, 198] on span "Konferences" at bounding box center [31, 197] width 28 height 6
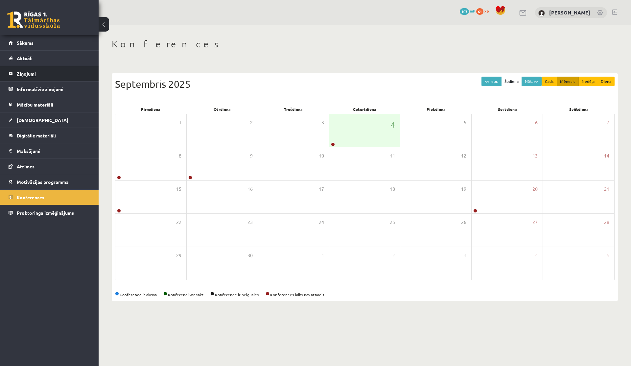
click at [18, 72] on legend "Ziņojumi 0" at bounding box center [54, 73] width 74 height 15
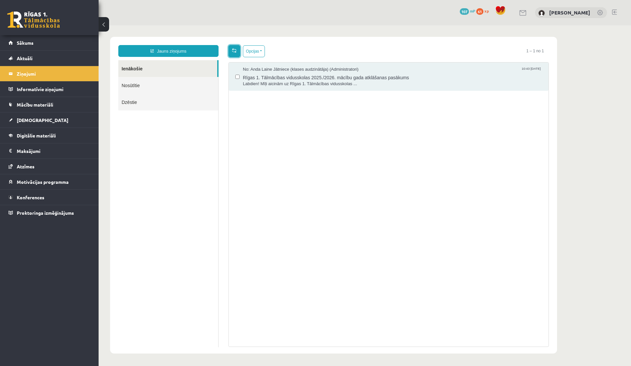
click at [233, 52] on span at bounding box center [234, 50] width 5 height 5
click at [130, 88] on link "Nosūtītie" at bounding box center [168, 85] width 100 height 17
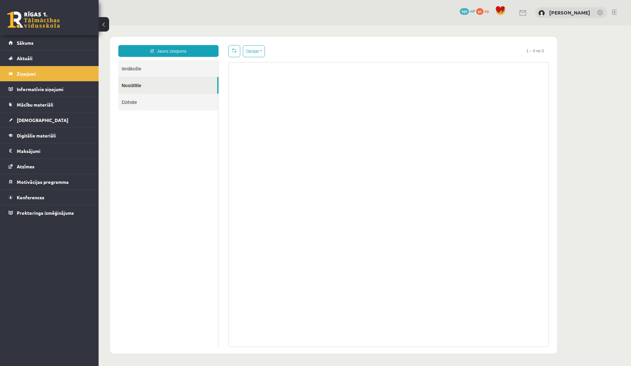
click at [128, 70] on link "Ienākošie" at bounding box center [168, 68] width 100 height 17
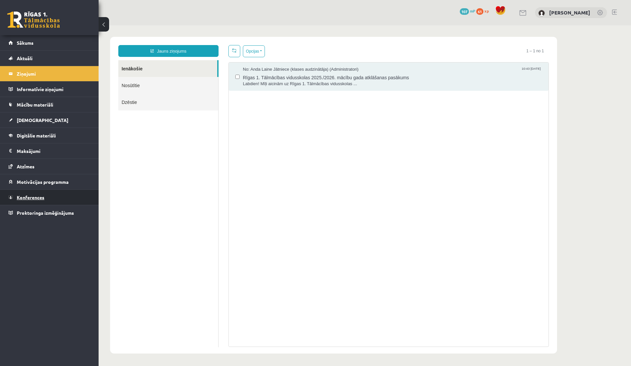
click at [24, 197] on span "Konferences" at bounding box center [31, 197] width 28 height 6
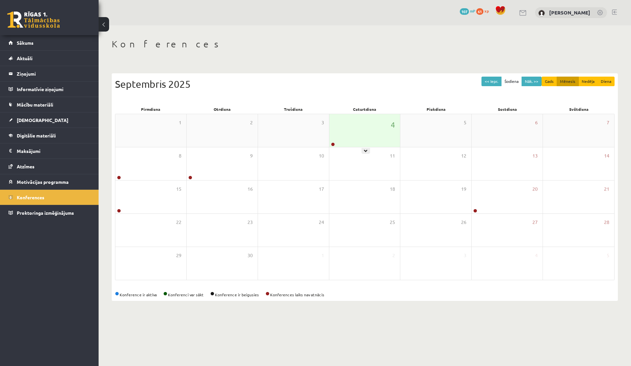
click at [339, 124] on div "4" at bounding box center [365, 130] width 71 height 33
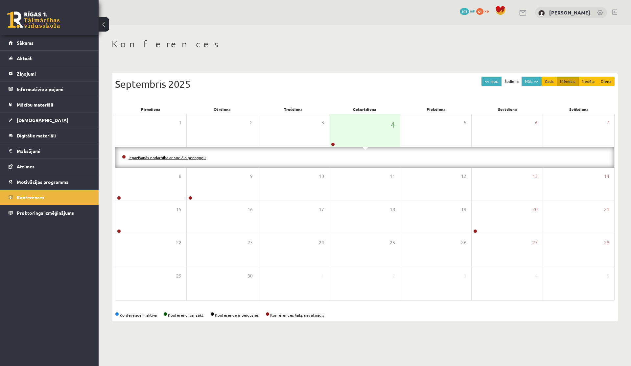
click at [167, 159] on link "Iepazīšanās nodarbība ar sociālo pedagogu" at bounding box center [167, 157] width 77 height 5
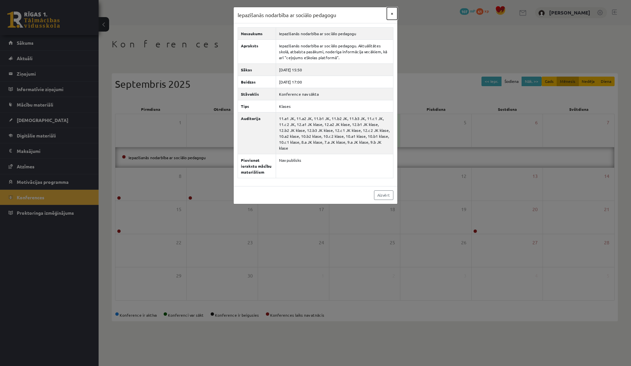
click at [347, 13] on button "×" at bounding box center [392, 13] width 11 height 12
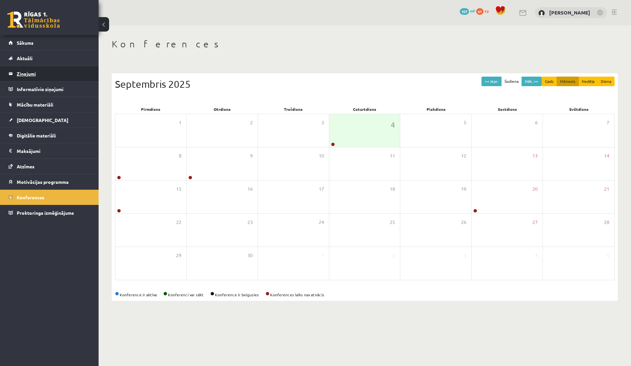
click at [38, 76] on legend "Ziņojumi 0" at bounding box center [54, 73] width 74 height 15
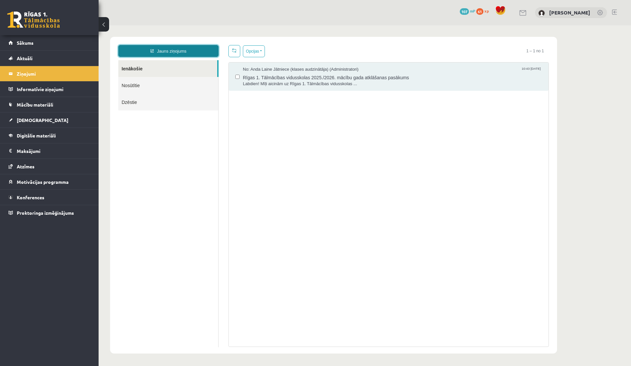
click at [162, 54] on link "Jauns ziņojums" at bounding box center [168, 51] width 100 height 12
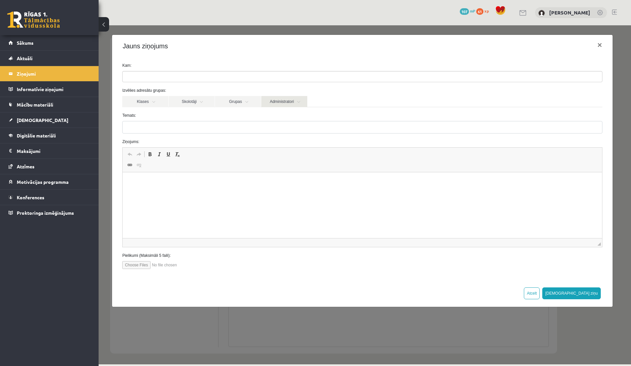
click at [277, 106] on link "Administratori" at bounding box center [284, 101] width 46 height 11
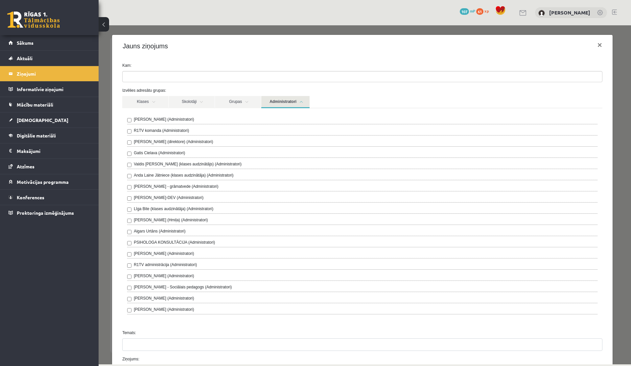
click at [152, 237] on label "[PERSON_NAME] - Sociālais pedagogs (Administratori)" at bounding box center [183, 287] width 98 height 6
click at [347, 45] on button "×" at bounding box center [600, 45] width 15 height 18
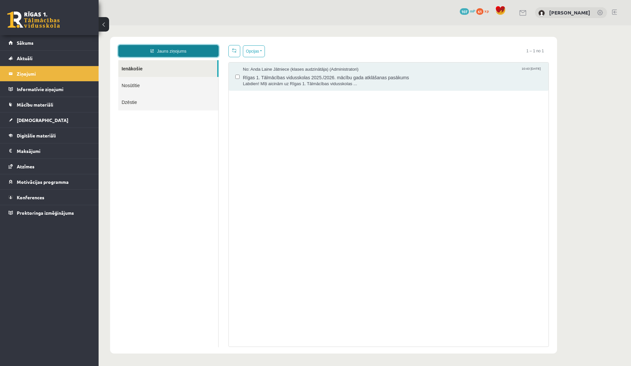
click at [196, 53] on link "Jauns ziņojums" at bounding box center [168, 51] width 100 height 12
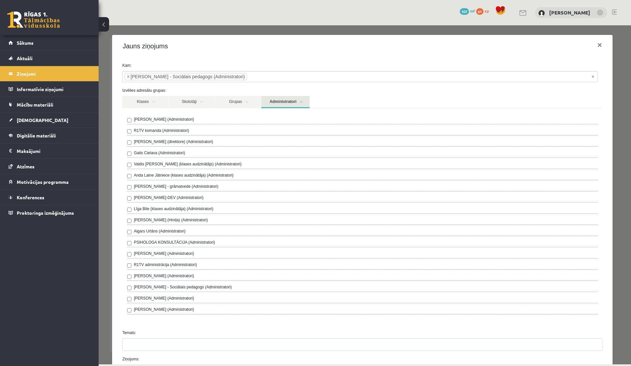
click at [299, 100] on link "Administratori" at bounding box center [285, 102] width 48 height 12
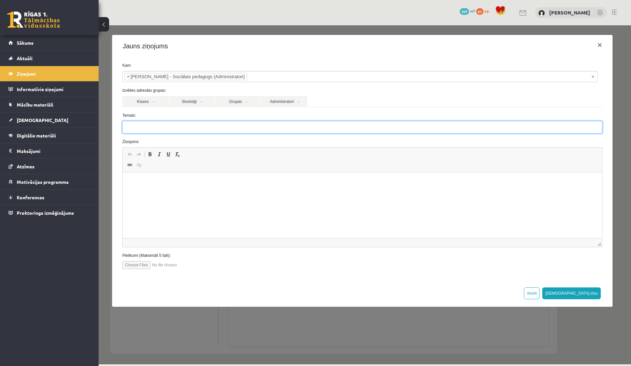
click at [184, 127] on input "Temats:" at bounding box center [362, 127] width 480 height 12
type input "**********"
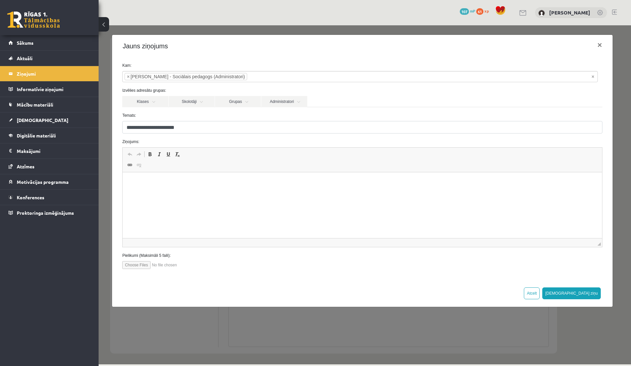
click at [148, 186] on html at bounding box center [363, 182] width 480 height 20
click at [151, 182] on p "**********" at bounding box center [362, 182] width 467 height 7
click at [142, 189] on html "**********" at bounding box center [363, 182] width 480 height 20
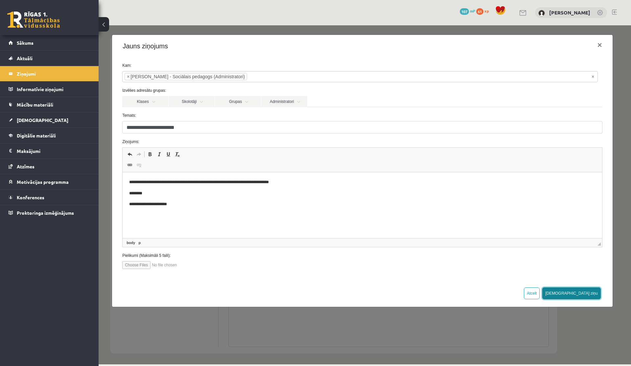
click at [347, 237] on button "[DEMOGRAPHIC_DATA] ziņu" at bounding box center [572, 293] width 59 height 12
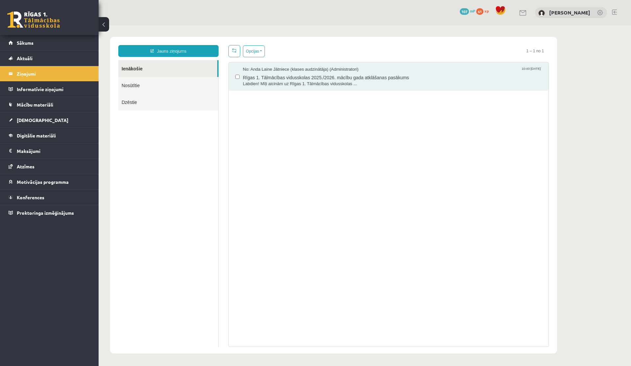
click at [131, 82] on link "Nosūtītie" at bounding box center [168, 85] width 100 height 17
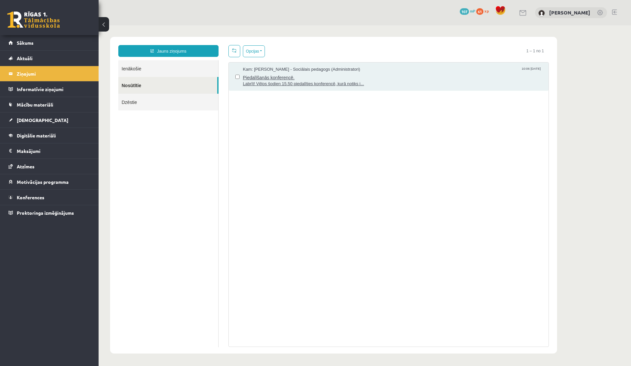
click at [292, 78] on span "Piedalīšanās konferencē." at bounding box center [392, 77] width 299 height 8
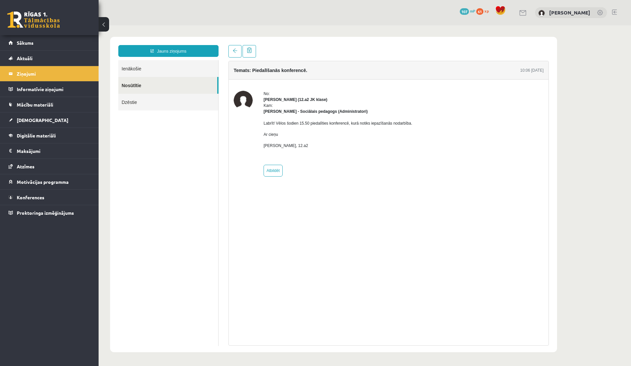
click at [149, 82] on link "Nosūtītie" at bounding box center [167, 85] width 99 height 17
click at [22, 201] on link "Konferences" at bounding box center [50, 197] width 82 height 15
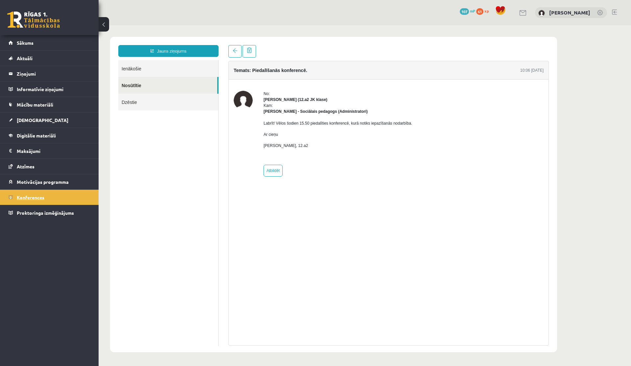
click at [33, 199] on span "Konferences" at bounding box center [31, 197] width 28 height 6
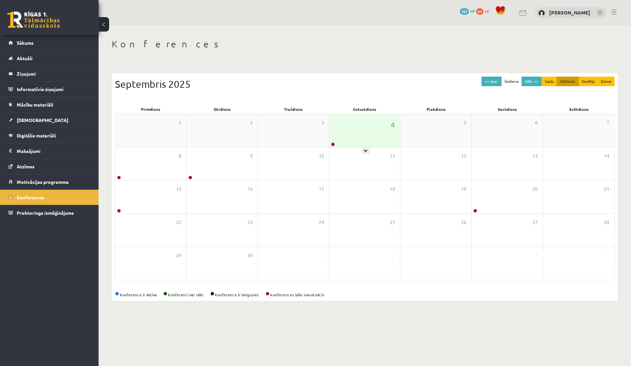
click at [347, 135] on div "4" at bounding box center [365, 130] width 71 height 33
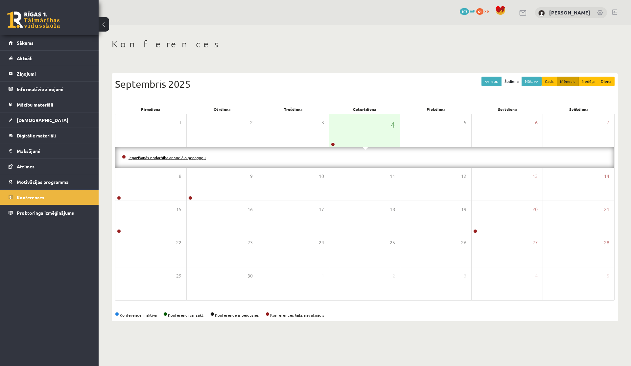
click at [161, 159] on link "Iepazīšanās nodarbība ar sociālo pedagogu" at bounding box center [167, 157] width 77 height 5
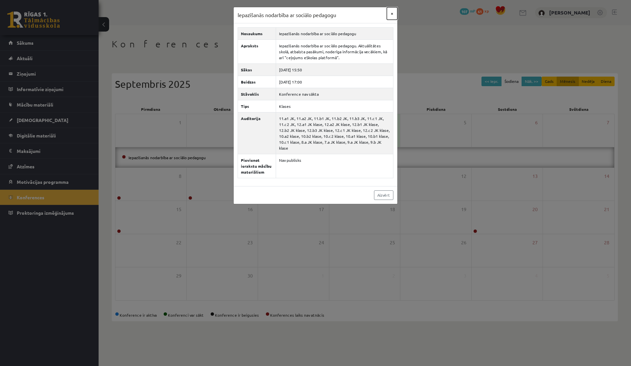
click at [347, 12] on button "×" at bounding box center [392, 13] width 11 height 12
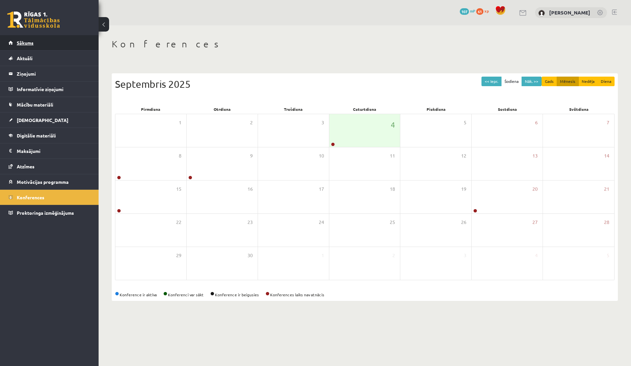
click at [28, 44] on span "Sākums" at bounding box center [25, 43] width 17 height 6
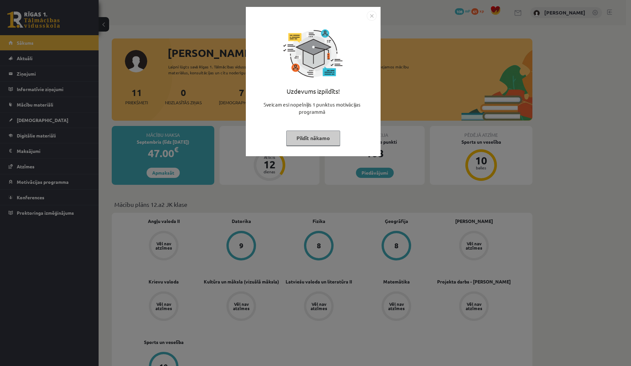
click at [374, 14] on img "Close" at bounding box center [372, 16] width 10 height 10
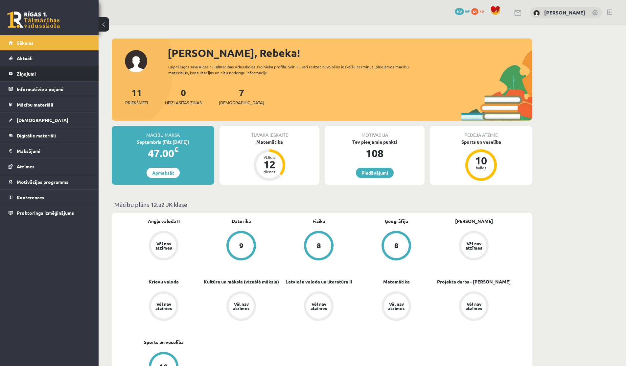
click at [35, 68] on legend "Ziņojumi 0" at bounding box center [54, 73] width 74 height 15
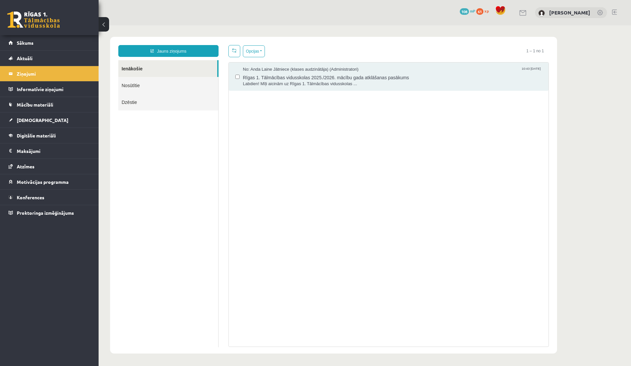
click at [162, 88] on link "Nosūtītie" at bounding box center [168, 85] width 100 height 17
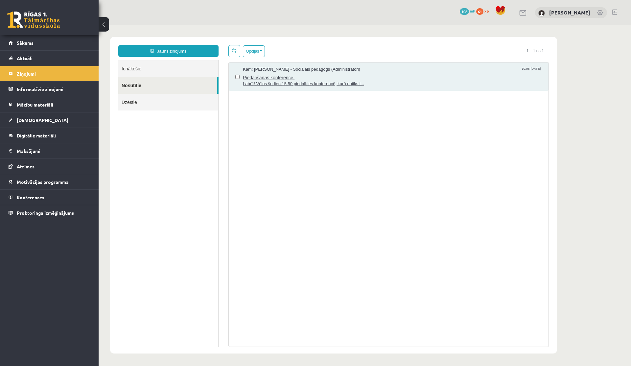
click at [274, 81] on span "Labrīt! Vēlos šodien 15.50 piedalīties konferencē, kurā notiks i..." at bounding box center [392, 84] width 299 height 6
